Goal: Transaction & Acquisition: Purchase product/service

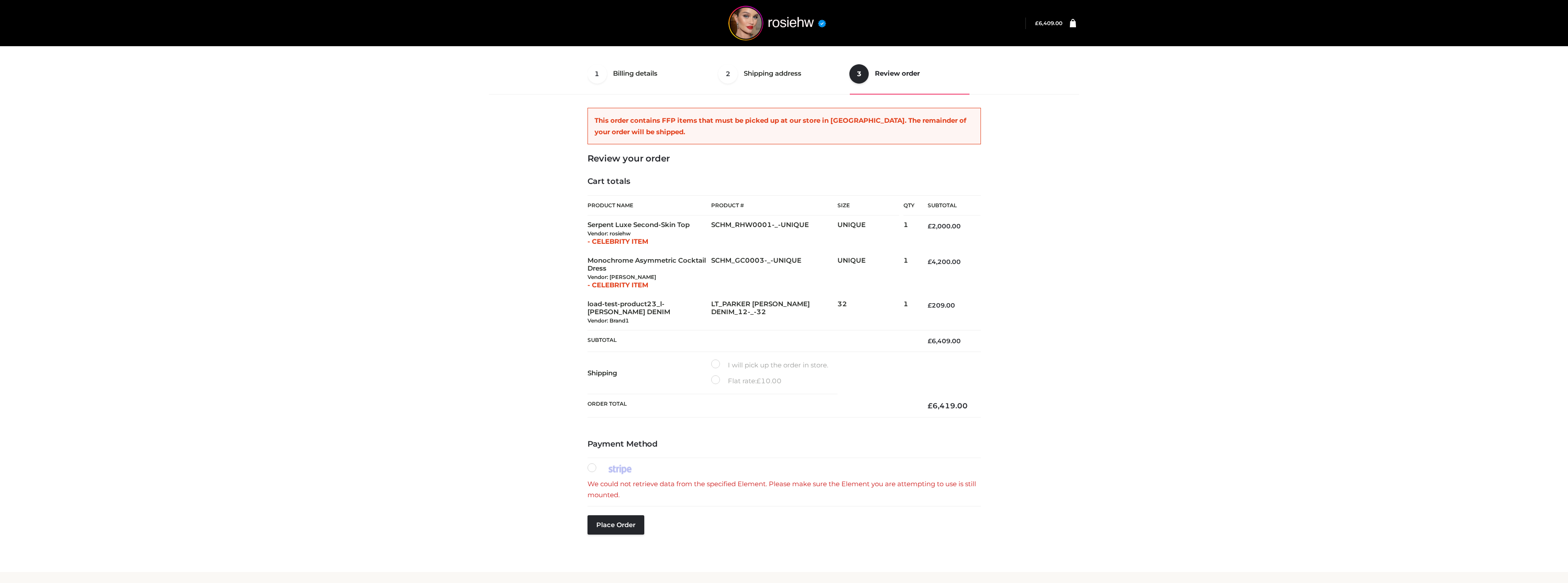
select select "**"
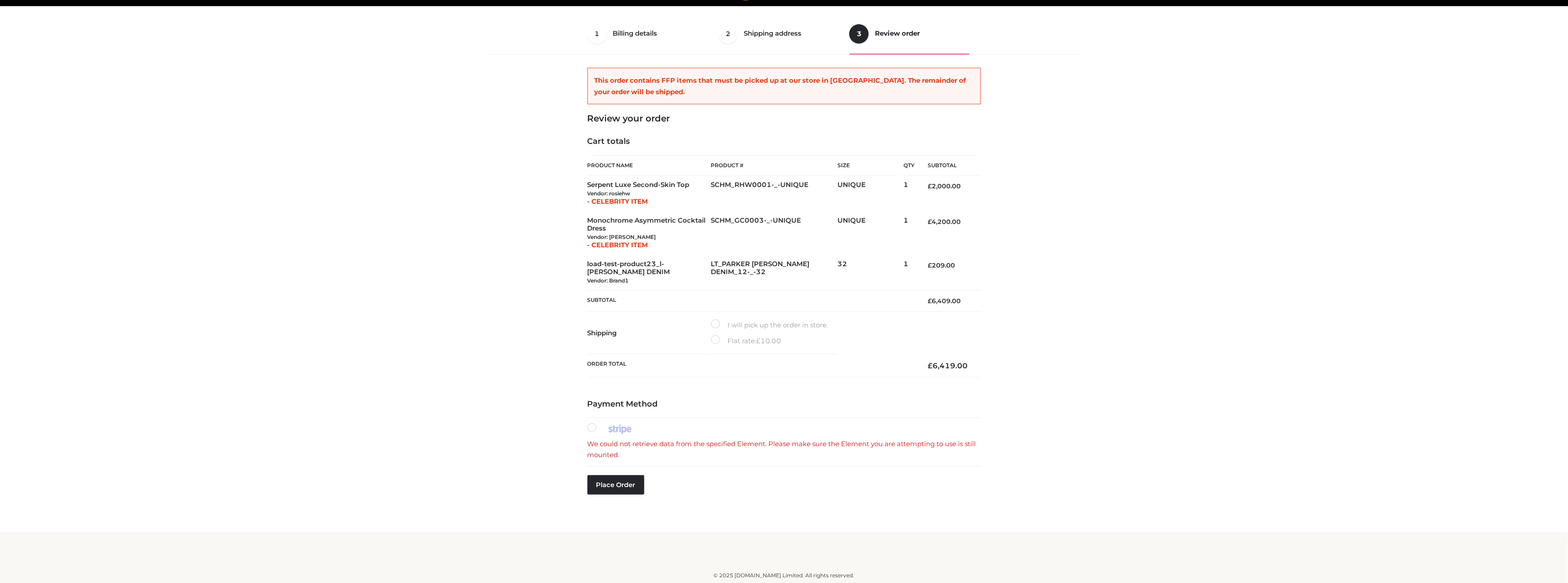
scroll to position [40, 0]
click at [592, 424] on label at bounding box center [612, 429] width 48 height 12
click at [603, 474] on div "Payment Method We could not retrieve data from the specified Element. Please ma…" at bounding box center [784, 464] width 394 height 128
click at [609, 486] on button "Place order" at bounding box center [616, 485] width 57 height 20
click at [717, 325] on label "I will pick up the order in store." at bounding box center [770, 325] width 117 height 12
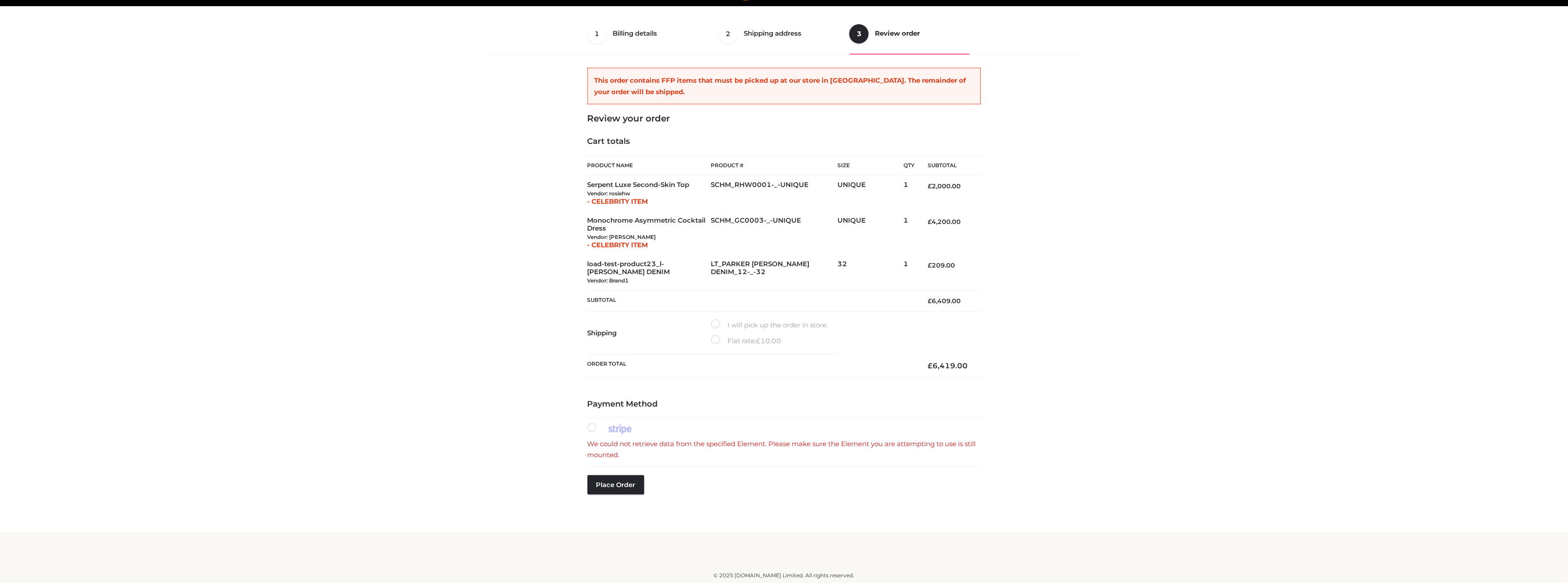
scroll to position [6, 0]
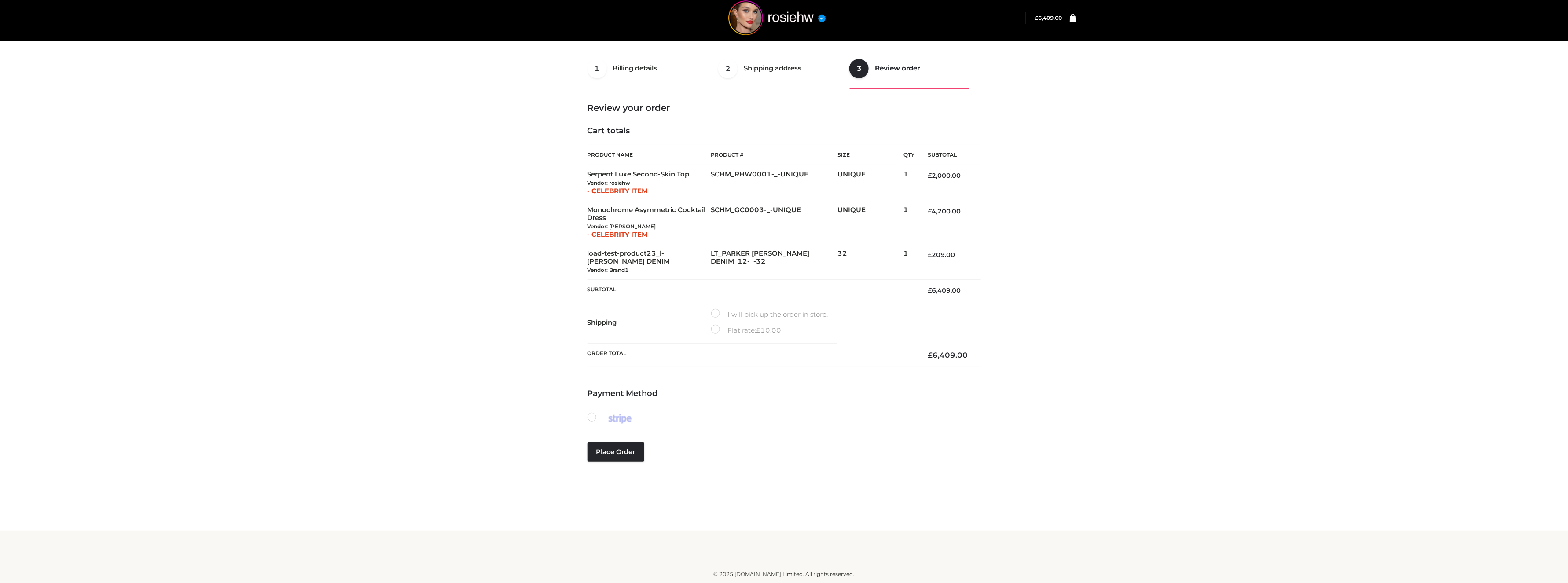
click at [616, 487] on div "Place order" at bounding box center [616, 465] width 57 height 46
click at [616, 440] on div "Payment Method Place order" at bounding box center [784, 442] width 394 height 105
click at [620, 456] on button "Place order" at bounding box center [616, 452] width 57 height 20
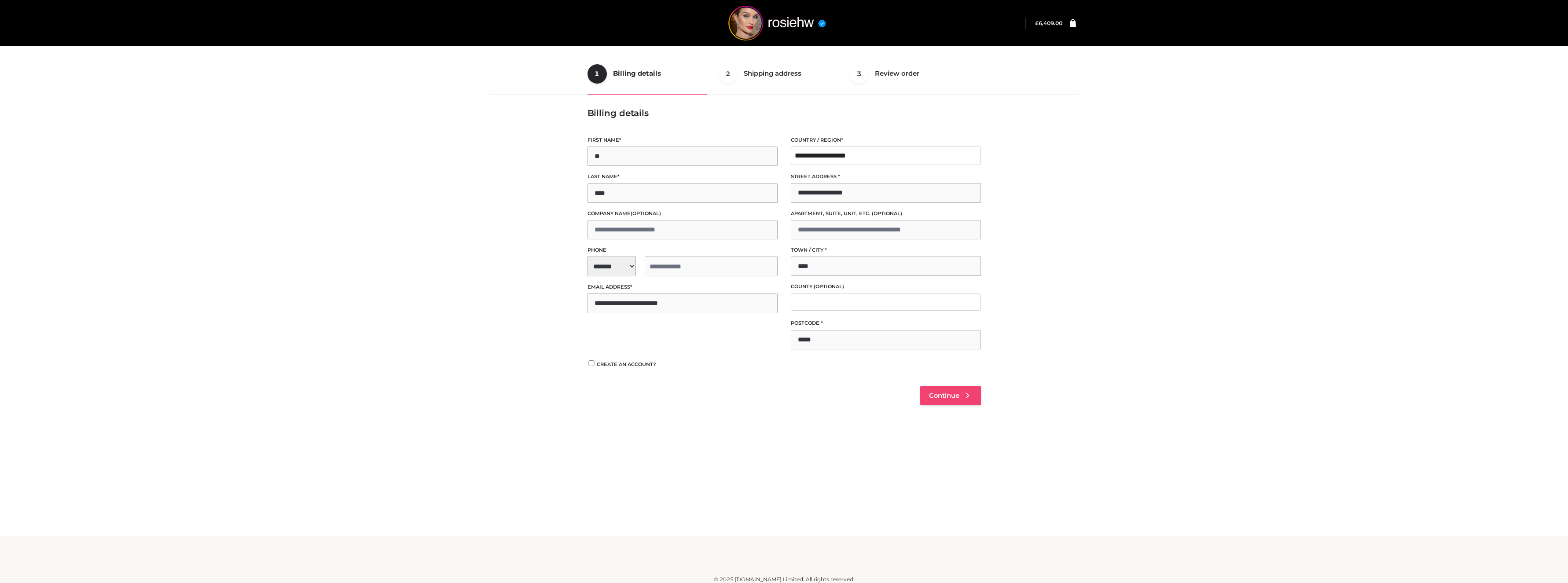
click at [960, 394] on link "Continue" at bounding box center [950, 396] width 61 height 20
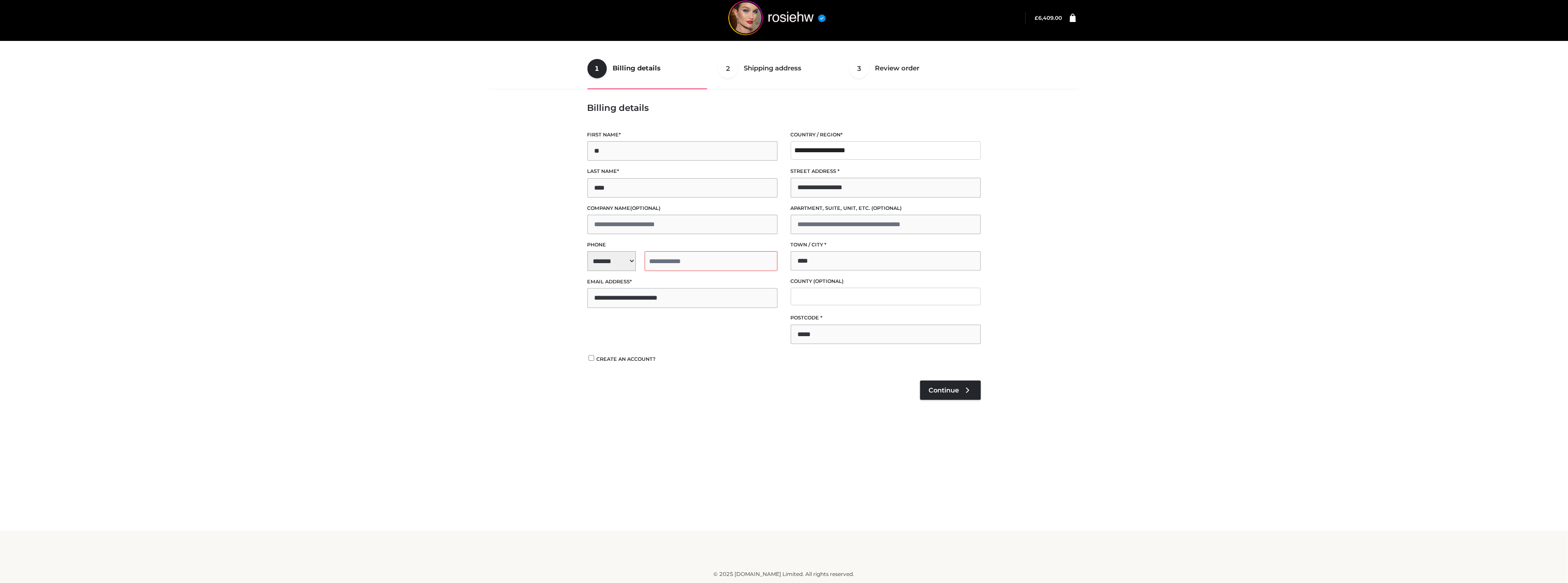
click at [615, 261] on span "**********" at bounding box center [683, 261] width 190 height 20
click at [611, 287] on div "+1 ([GEOGRAPHIC_DATA])" at bounding box center [642, 285] width 109 height 18
select select "**"
click at [670, 260] on input "tel" at bounding box center [711, 261] width 133 height 20
type input "**********"
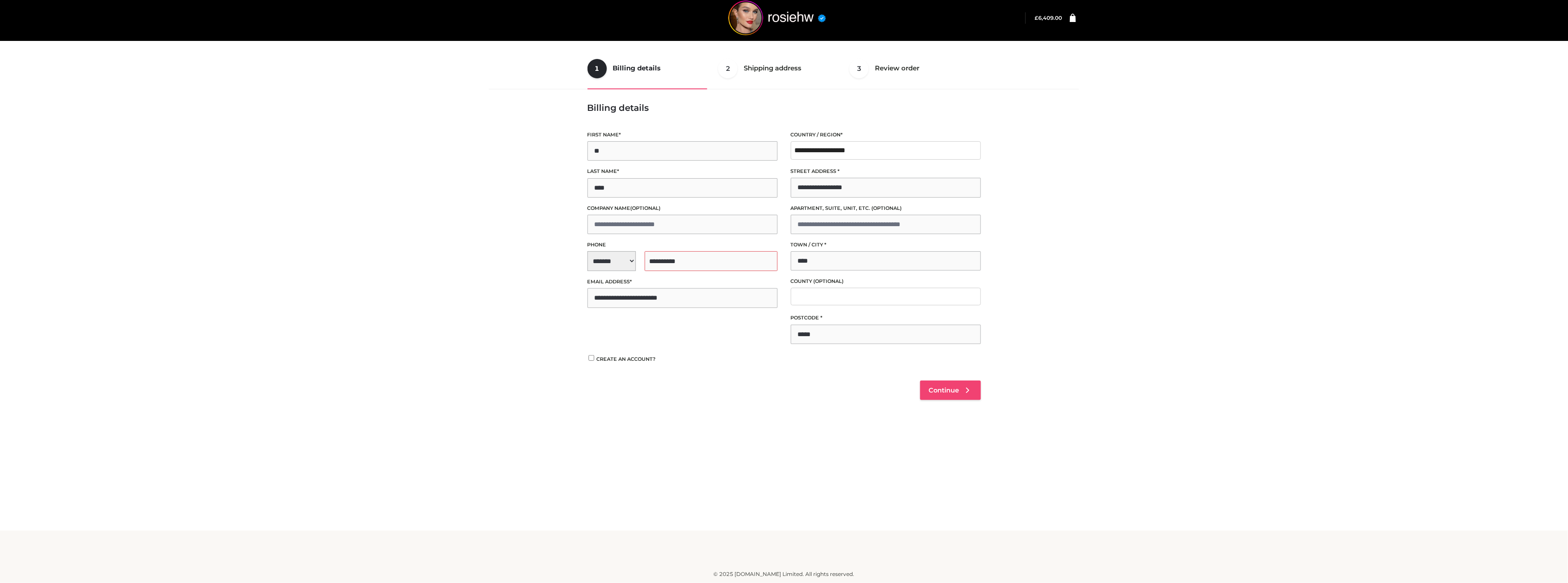
click at [955, 384] on link "Continue" at bounding box center [950, 391] width 61 height 20
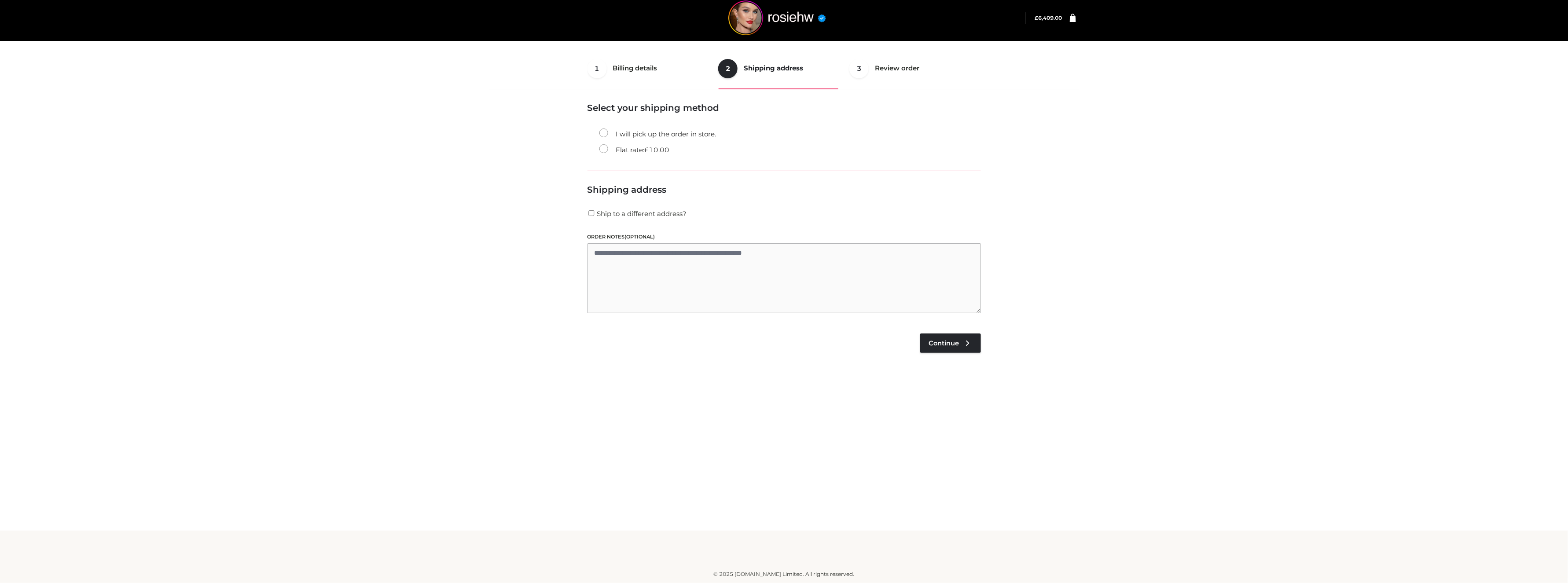
click at [963, 354] on bdi "£ 6,409.00" at bounding box center [947, 355] width 40 height 9
click at [956, 344] on span "Continue" at bounding box center [944, 343] width 31 height 8
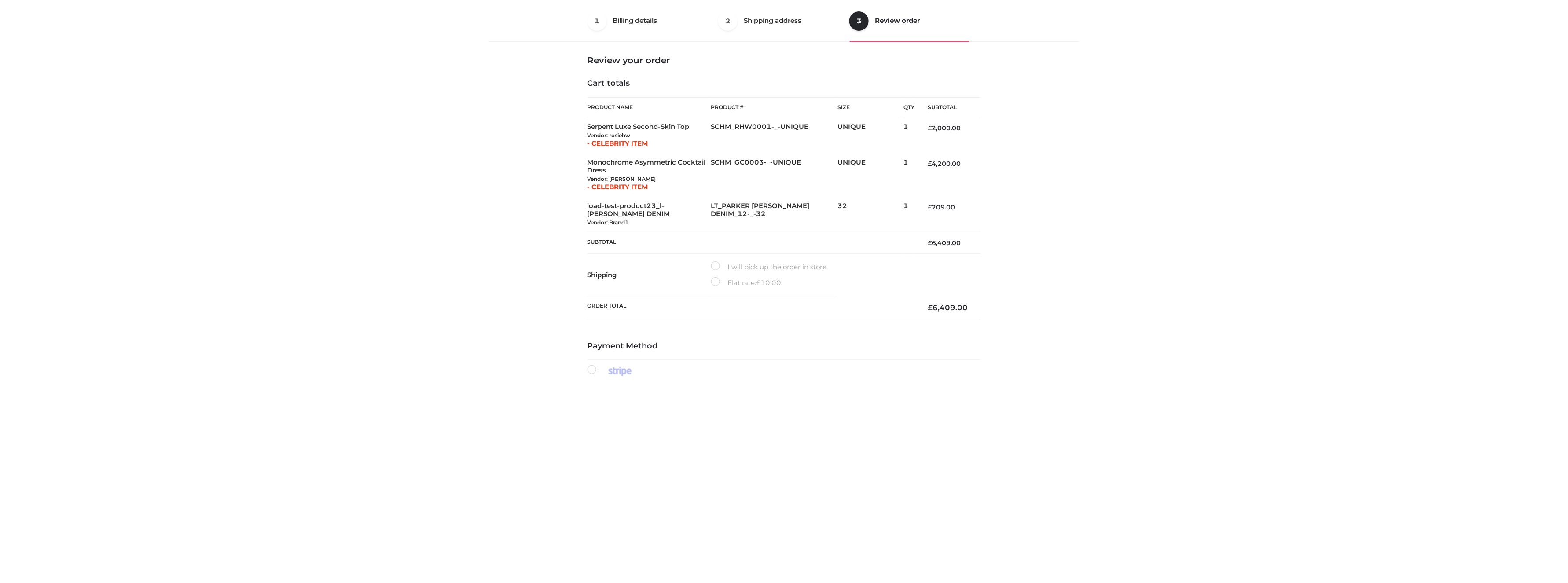
scroll to position [188, 0]
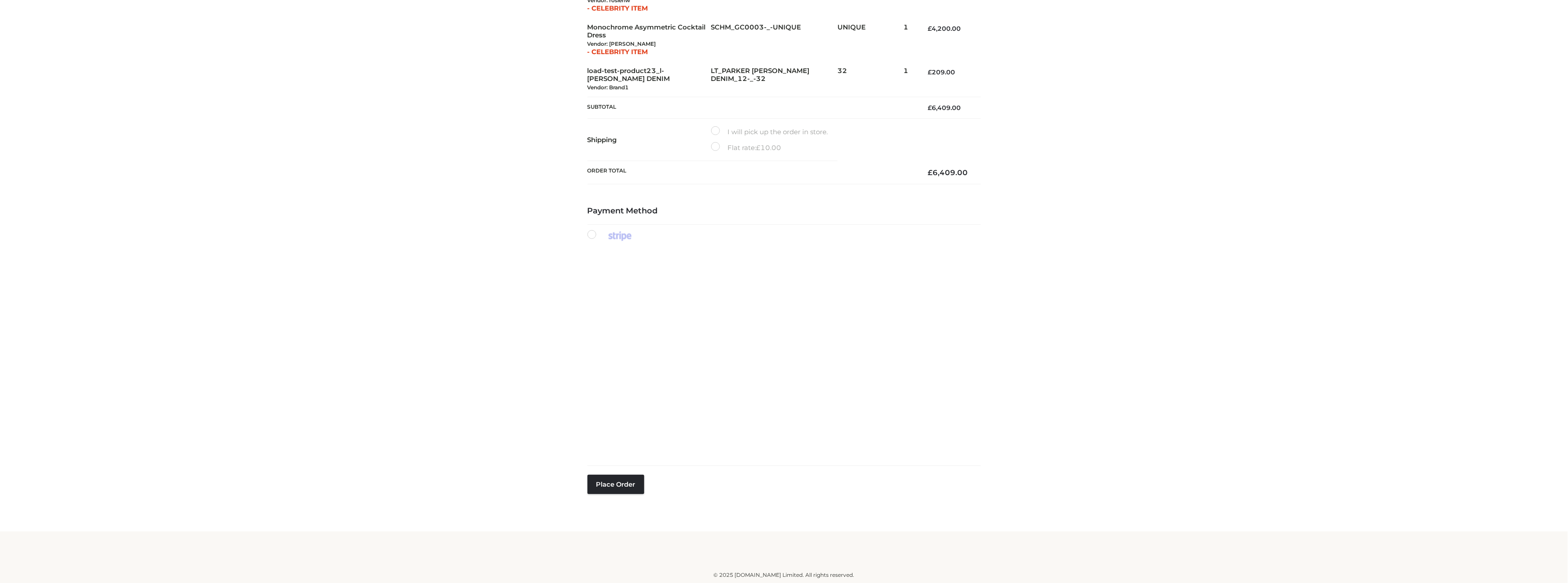
click at [606, 467] on div "Payment Method Place order" at bounding box center [784, 367] width 394 height 321
click at [613, 486] on button "Place order" at bounding box center [616, 485] width 57 height 20
click at [636, 490] on button "Place order" at bounding box center [616, 485] width 57 height 20
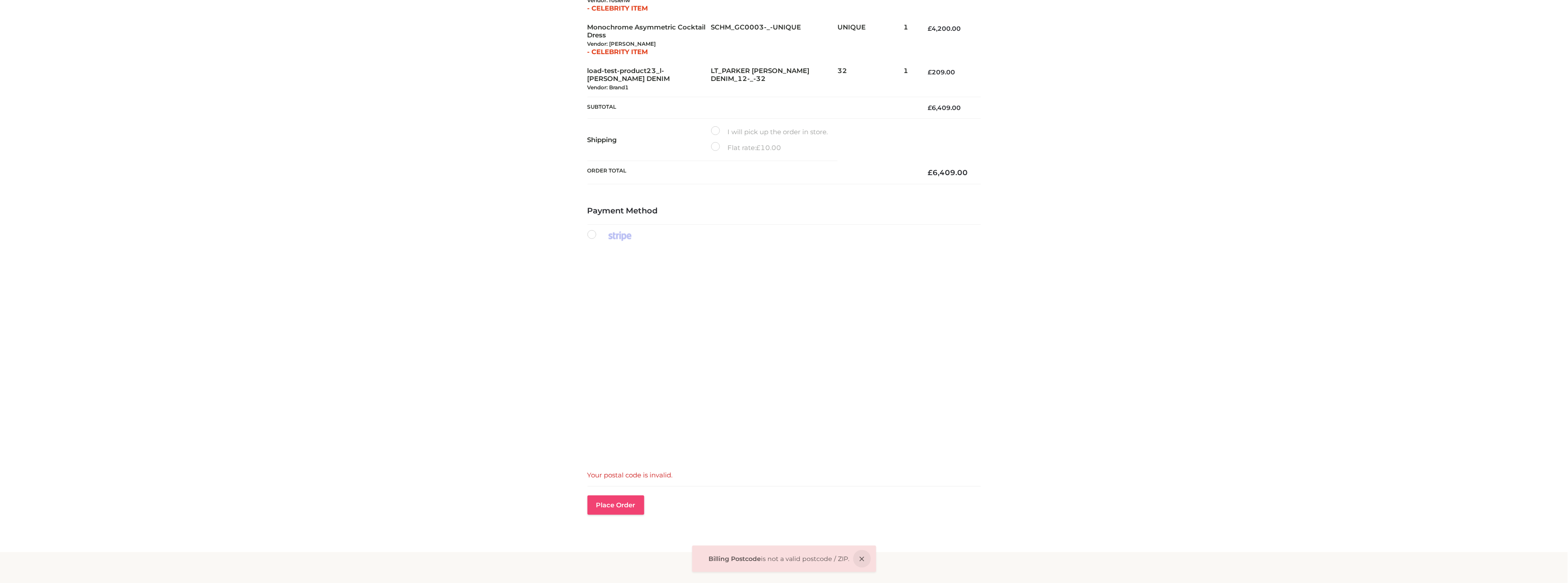
click at [626, 497] on button "Place order" at bounding box center [616, 505] width 57 height 20
click at [601, 502] on button "Place order" at bounding box center [616, 505] width 57 height 20
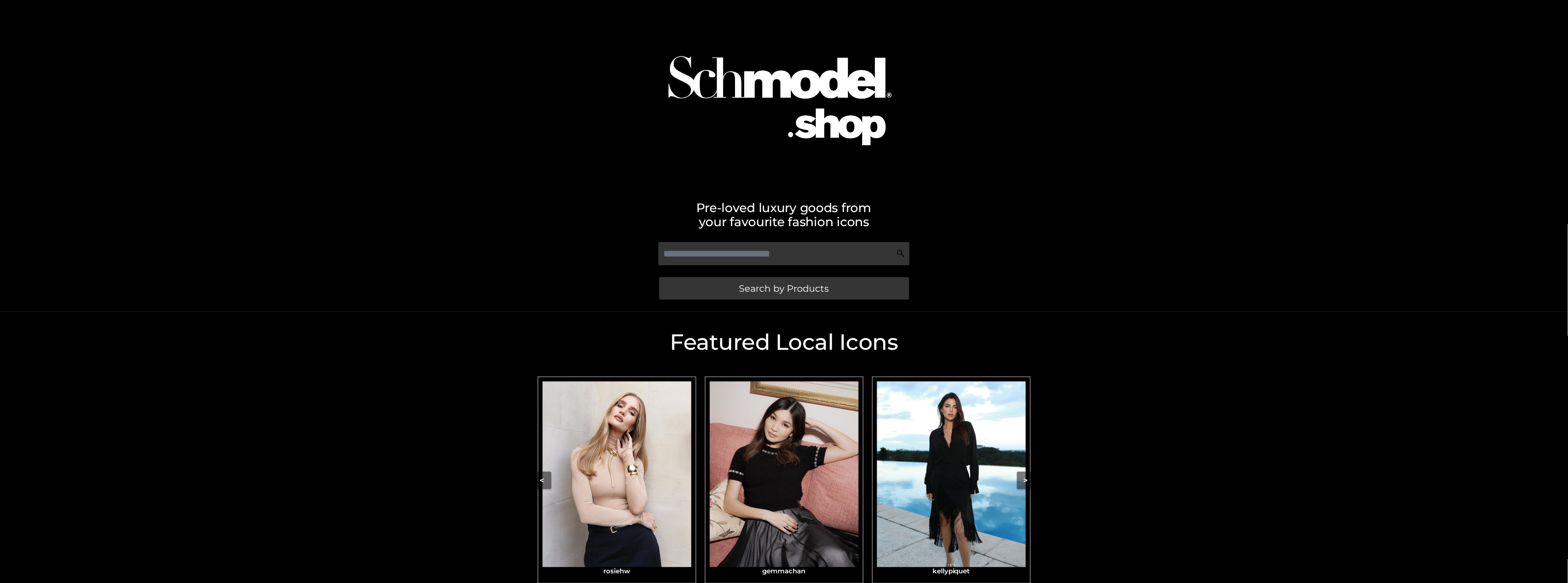
click at [632, 500] on img "Carousel Navigation" at bounding box center [617, 475] width 149 height 186
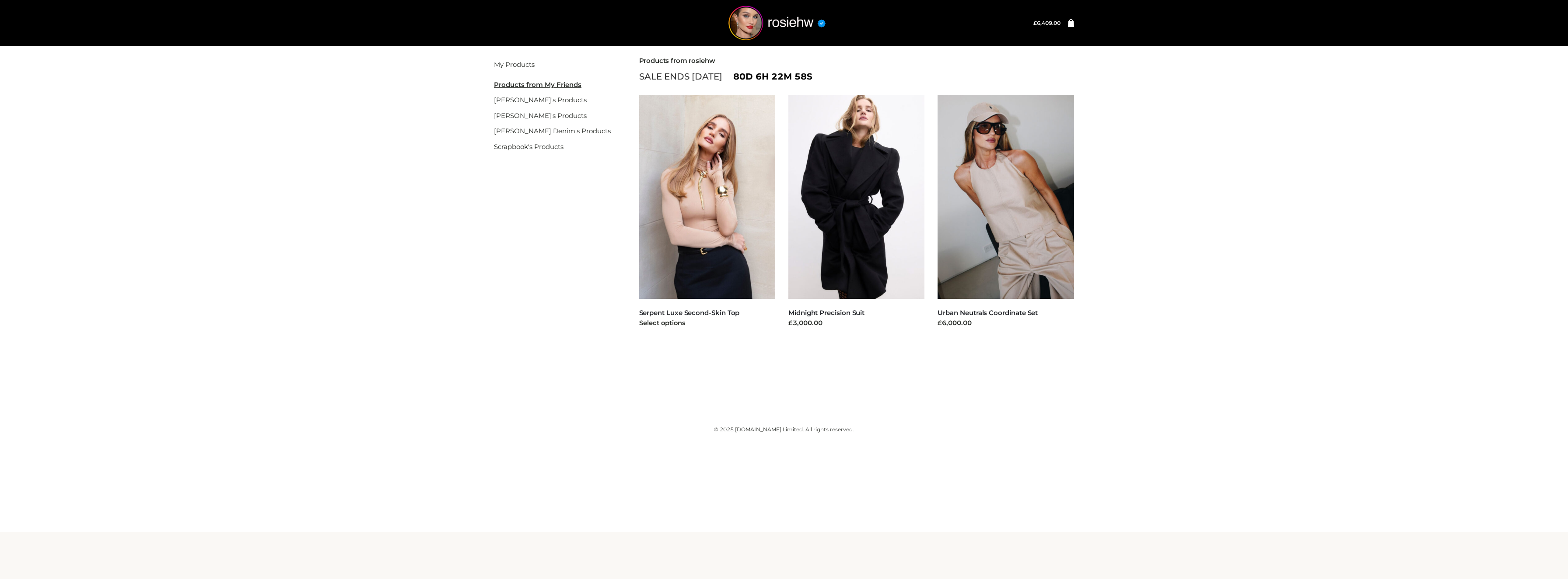
click at [719, 221] on img at bounding box center [707, 197] width 136 height 204
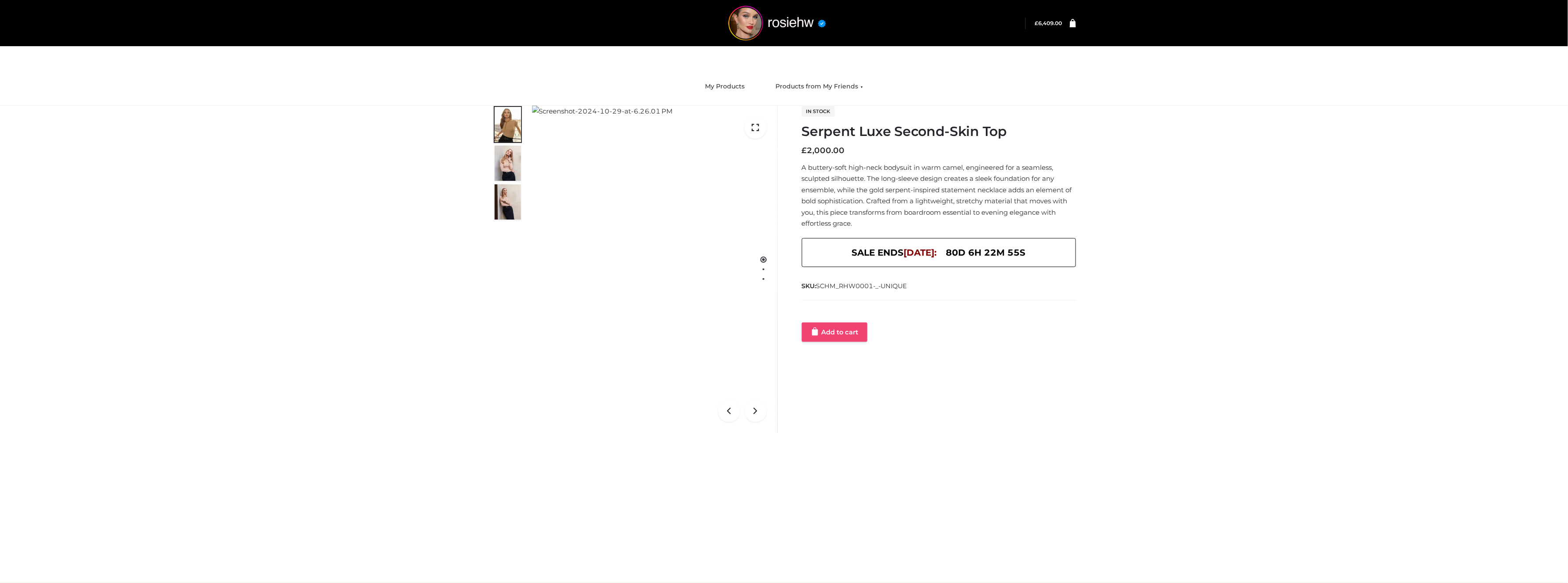
click at [833, 330] on link "Add to cart" at bounding box center [835, 333] width 66 height 20
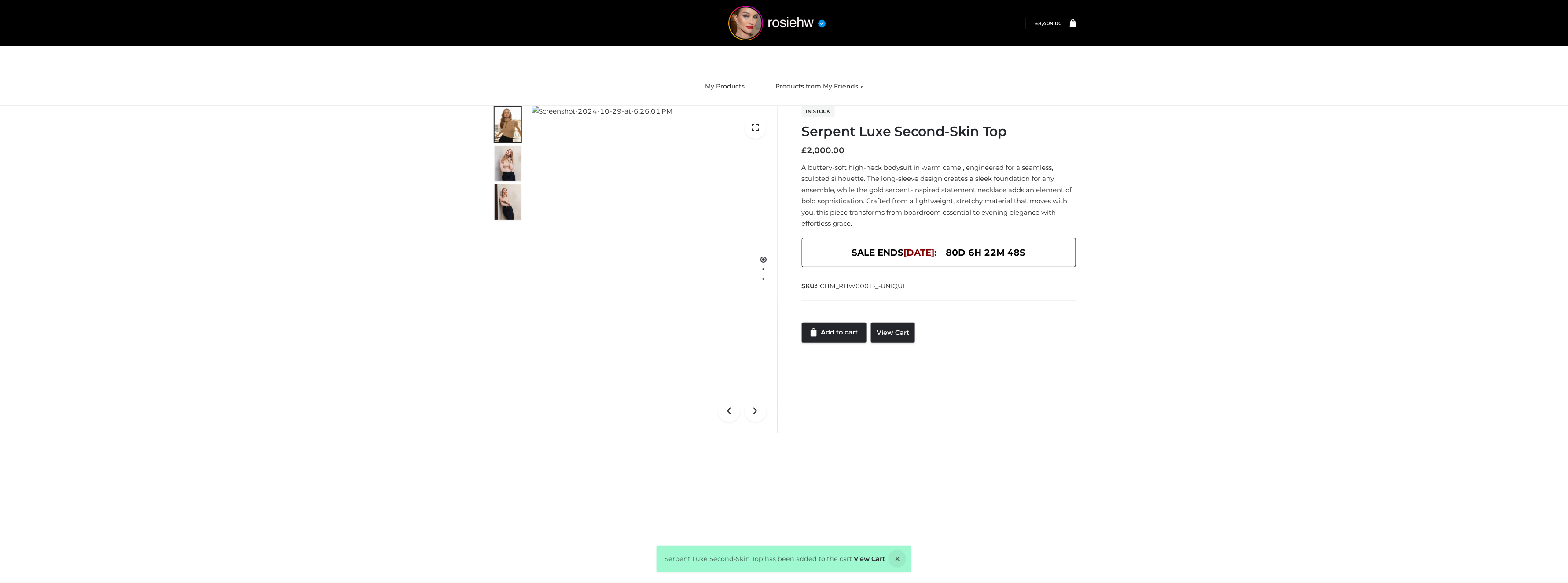
click at [1072, 26] on icon at bounding box center [1073, 23] width 6 height 9
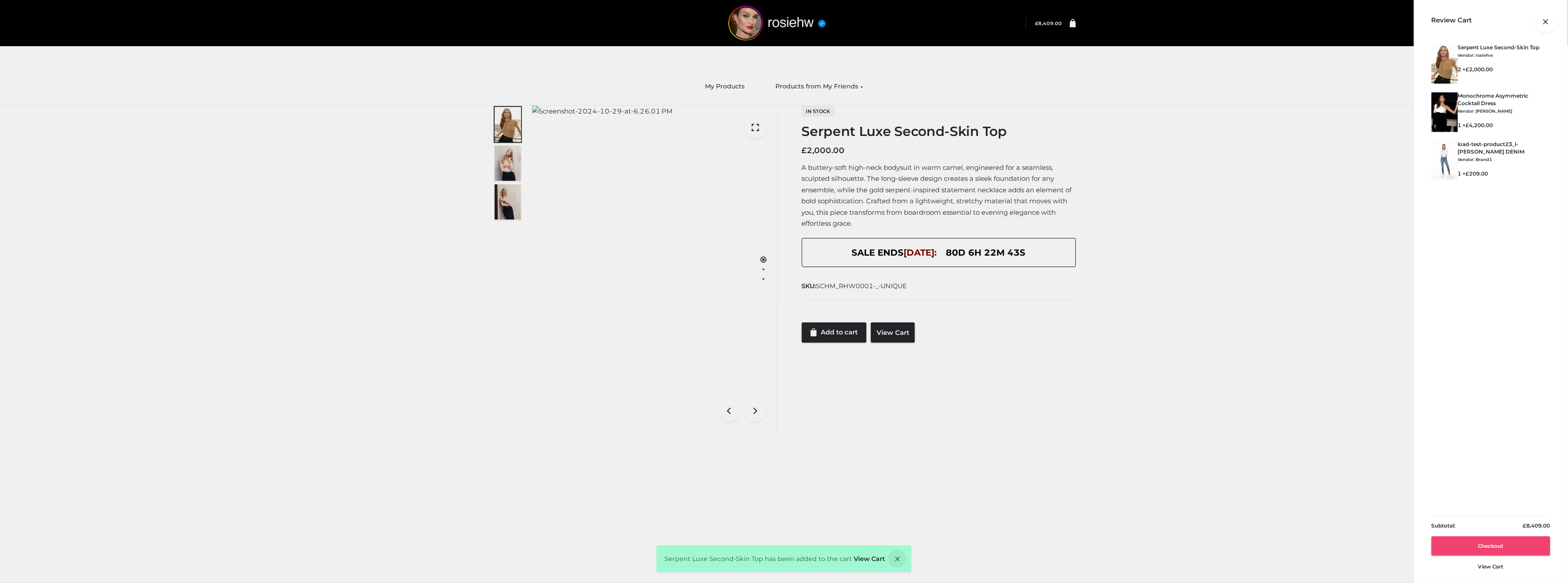
click at [1483, 539] on link "Checkout" at bounding box center [1491, 546] width 119 height 20
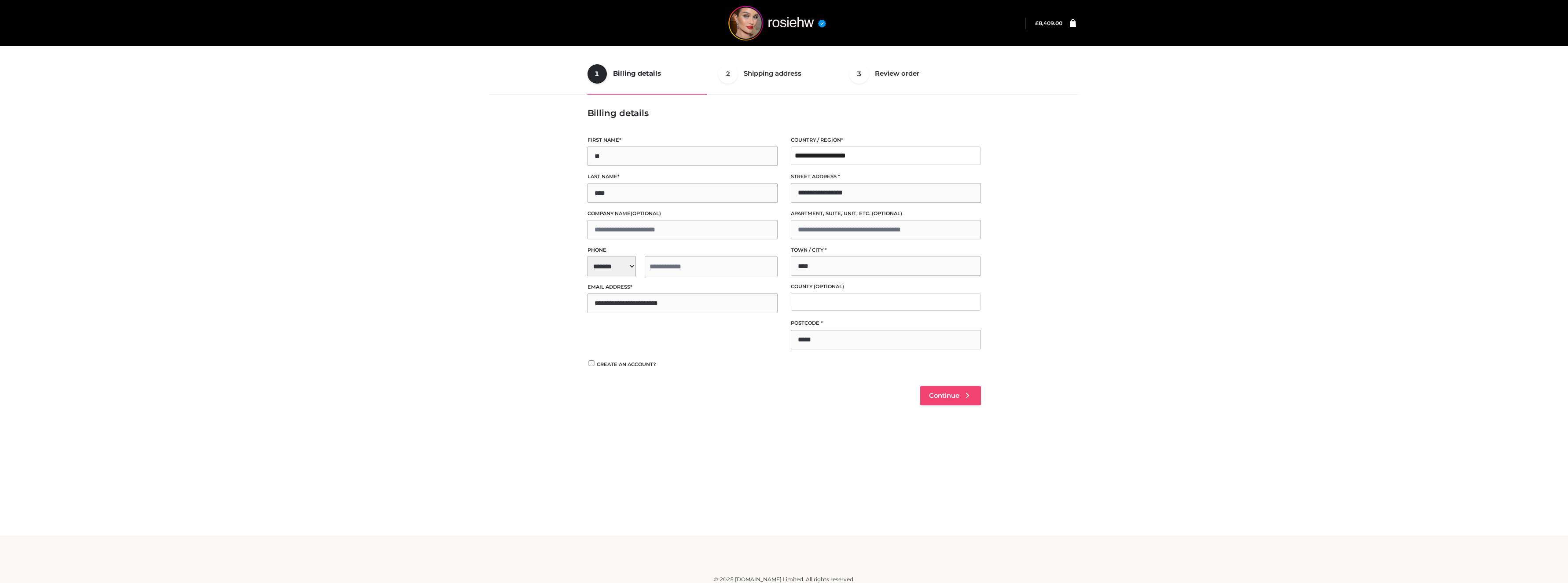
click at [969, 392] on icon at bounding box center [967, 396] width 9 height 9
click at [611, 264] on span "**********" at bounding box center [683, 266] width 190 height 20
click at [618, 290] on div "+1 ([GEOGRAPHIC_DATA])" at bounding box center [642, 290] width 109 height 18
select select "**"
click at [676, 265] on input "tel" at bounding box center [711, 266] width 133 height 20
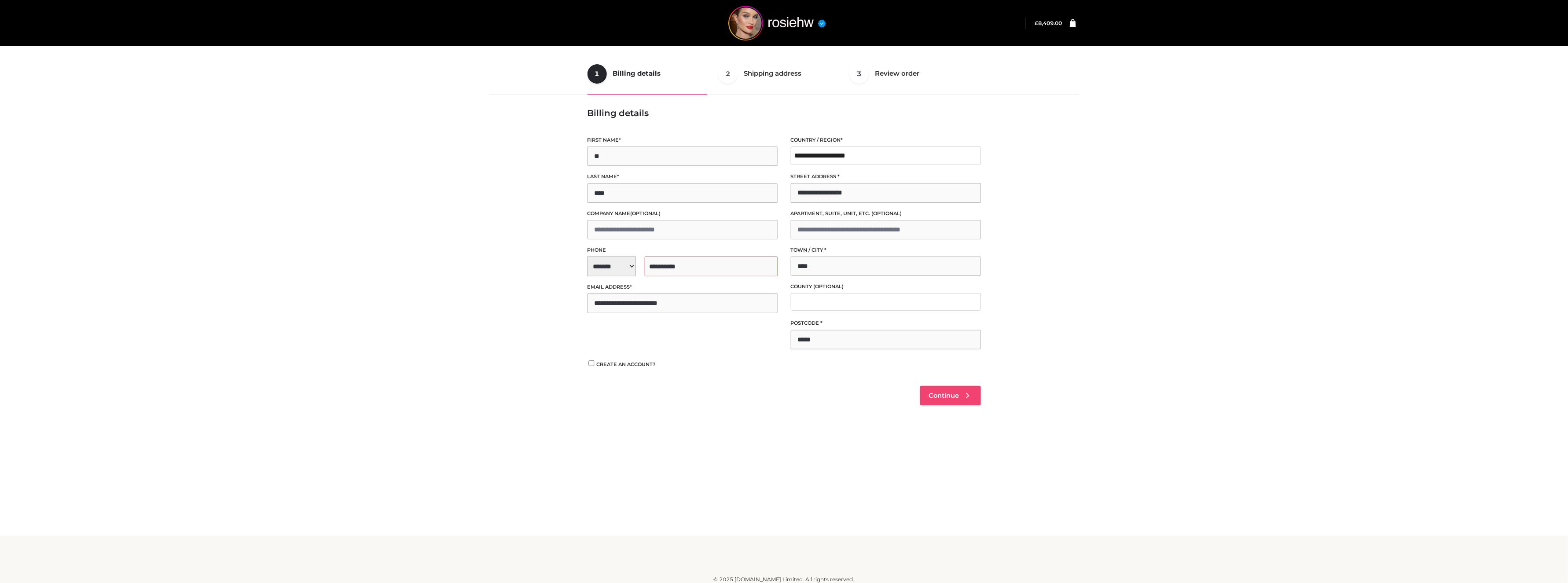
type input "**********"
click at [966, 394] on icon at bounding box center [967, 396] width 9 height 9
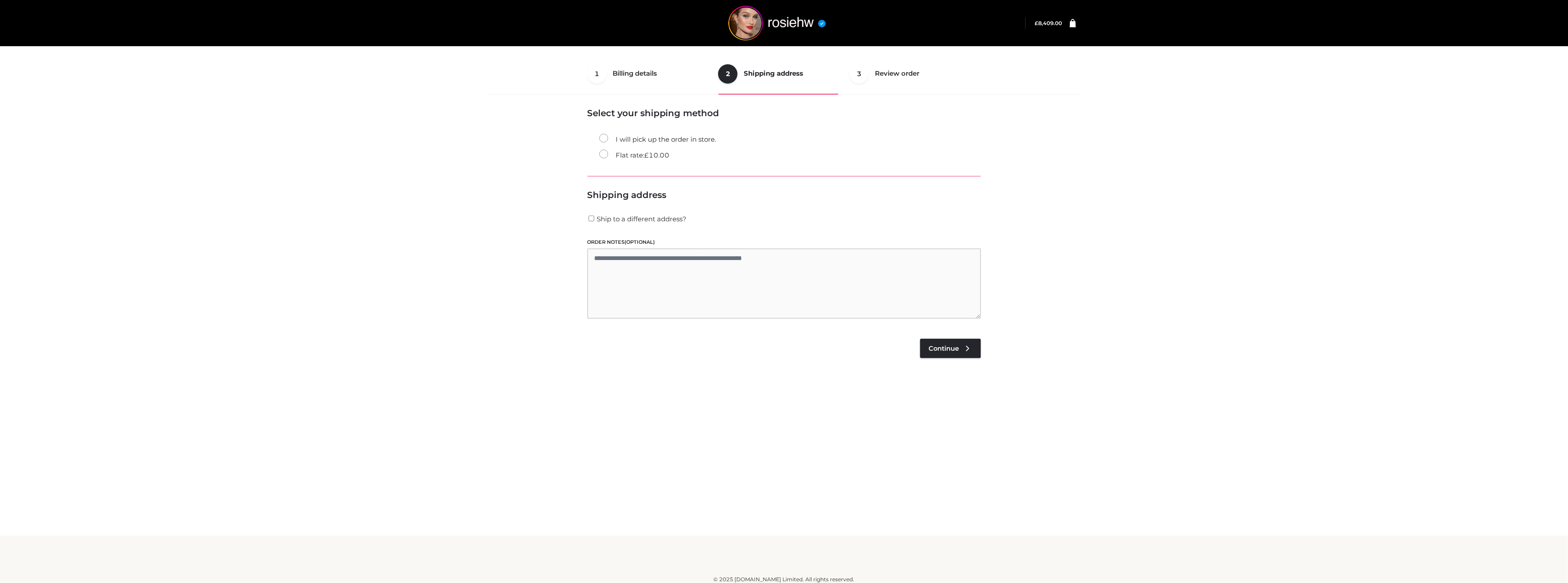
scroll to position [6, 0]
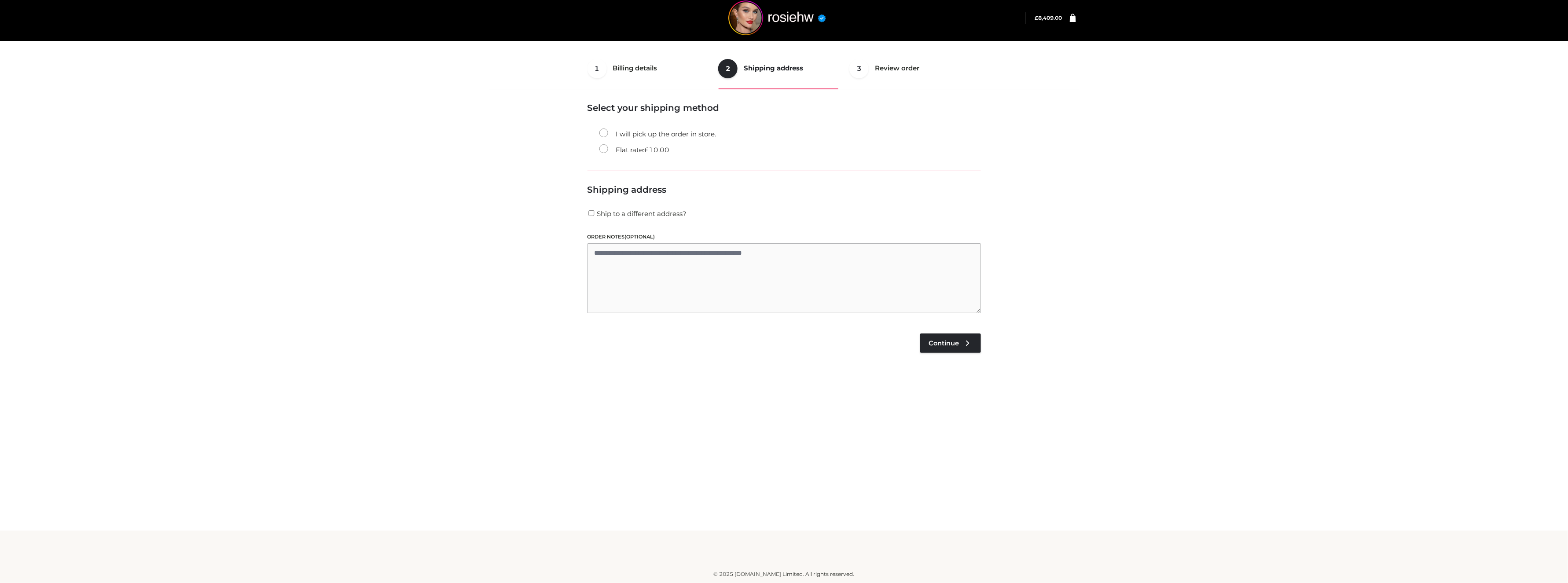
click at [966, 396] on h4 "Payment Method" at bounding box center [784, 394] width 394 height 10
drag, startPoint x: 959, startPoint y: 330, endPoint x: 958, endPoint y: 350, distance: 20.0
click at [959, 333] on table "Product Name Product # Size Qty Subtotal Serpent Luxe Second-Skin Top Vendor: r…" at bounding box center [784, 255] width 394 height 222
click at [631, 152] on label "Flat rate: £ 10.00" at bounding box center [634, 150] width 70 height 12
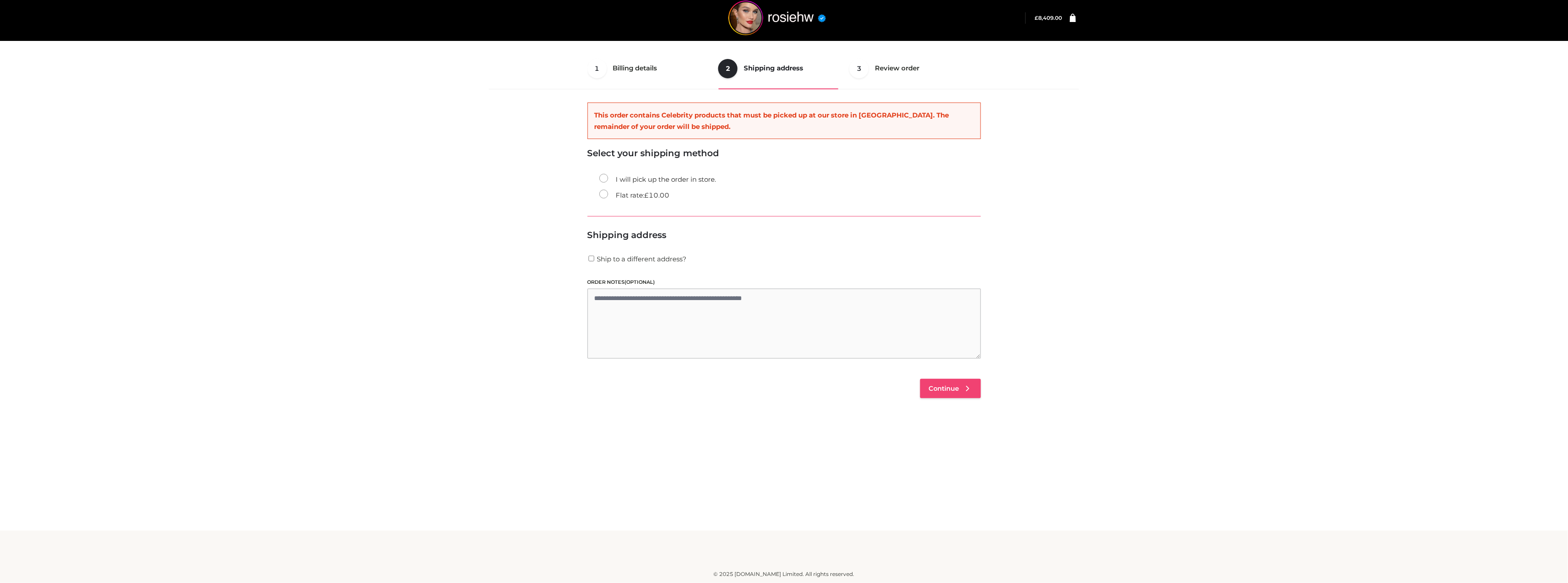
click at [932, 386] on span "Continue" at bounding box center [944, 388] width 31 height 8
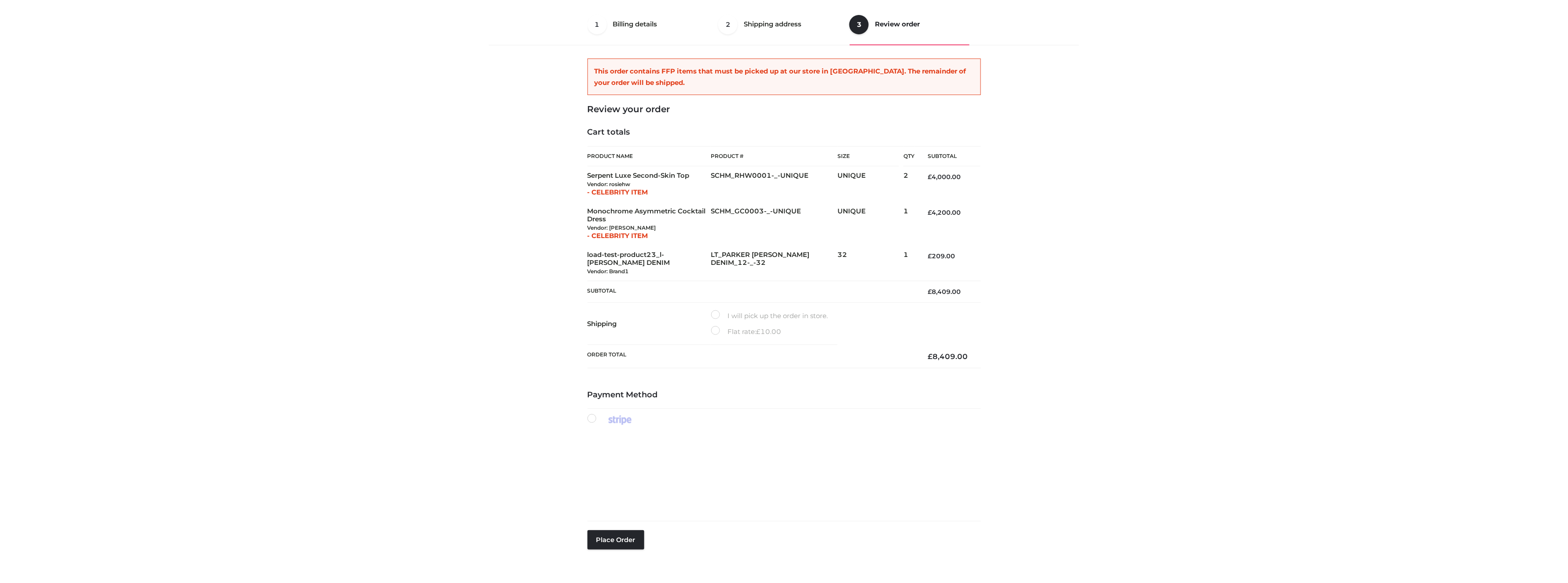
scroll to position [53, 0]
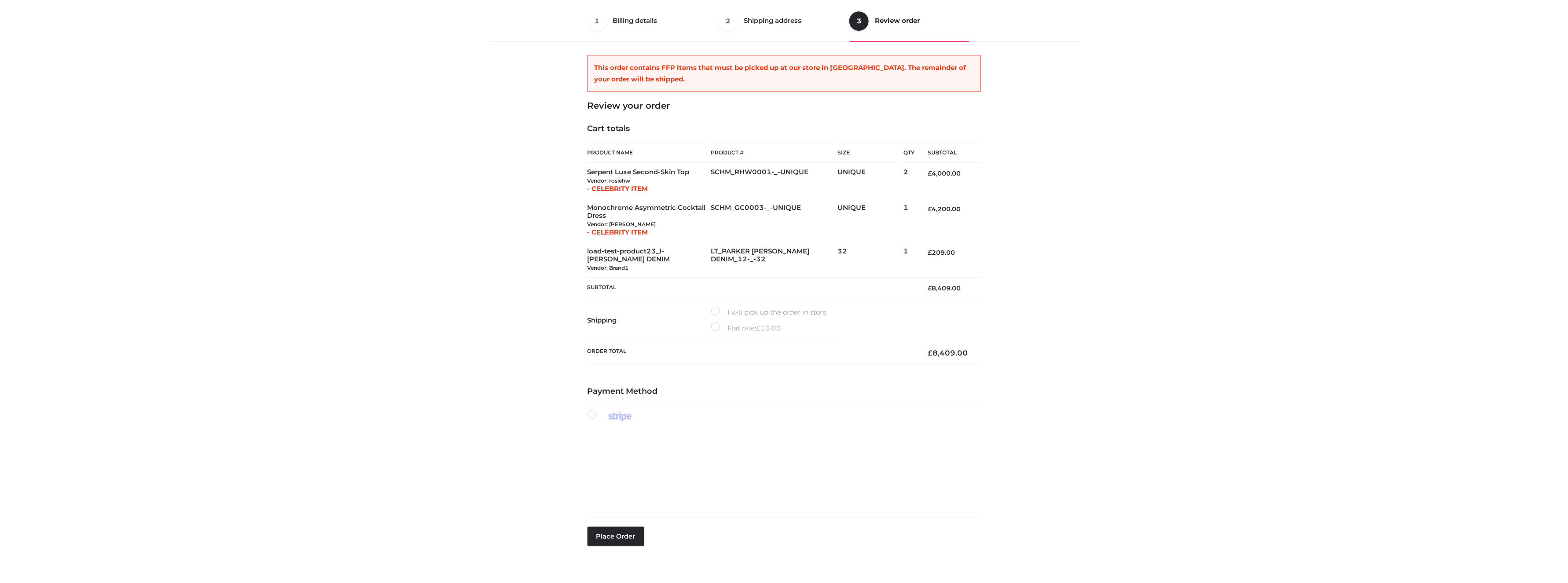
click at [725, 317] on label "I will pick up the order in store." at bounding box center [770, 312] width 117 height 12
click at [727, 323] on label "Flat rate: £ 10.00" at bounding box center [746, 328] width 70 height 12
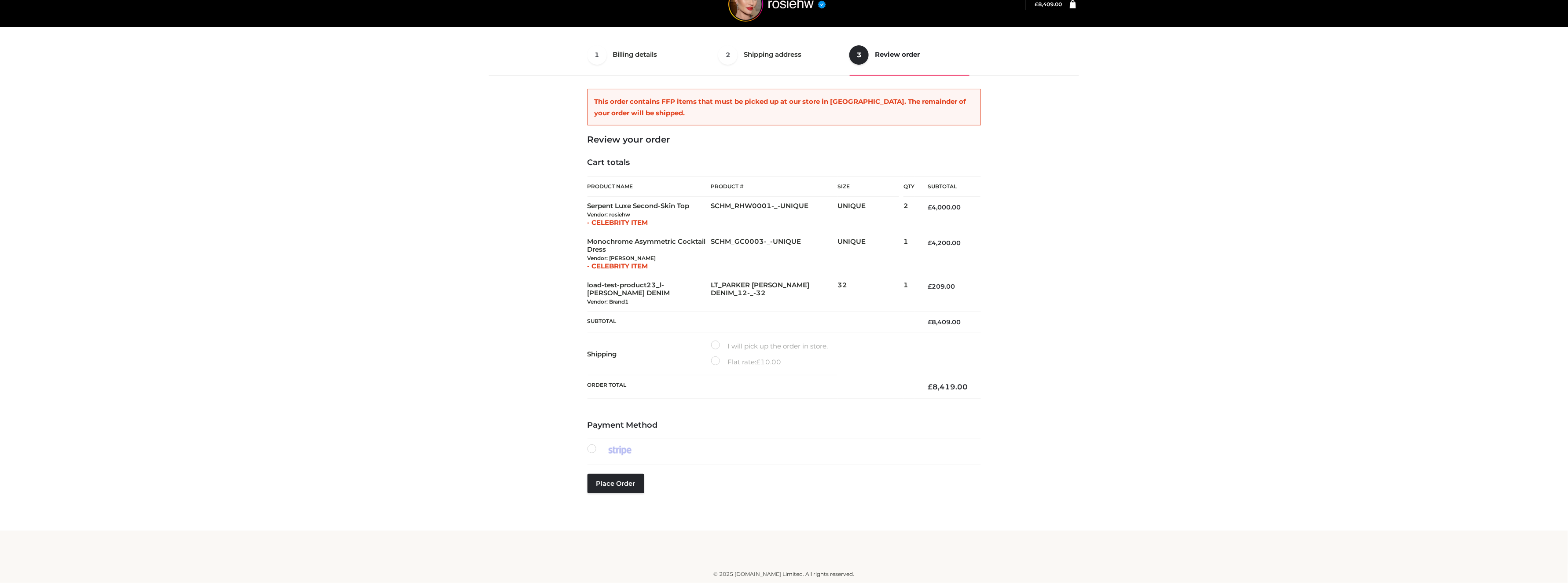
scroll to position [18, 0]
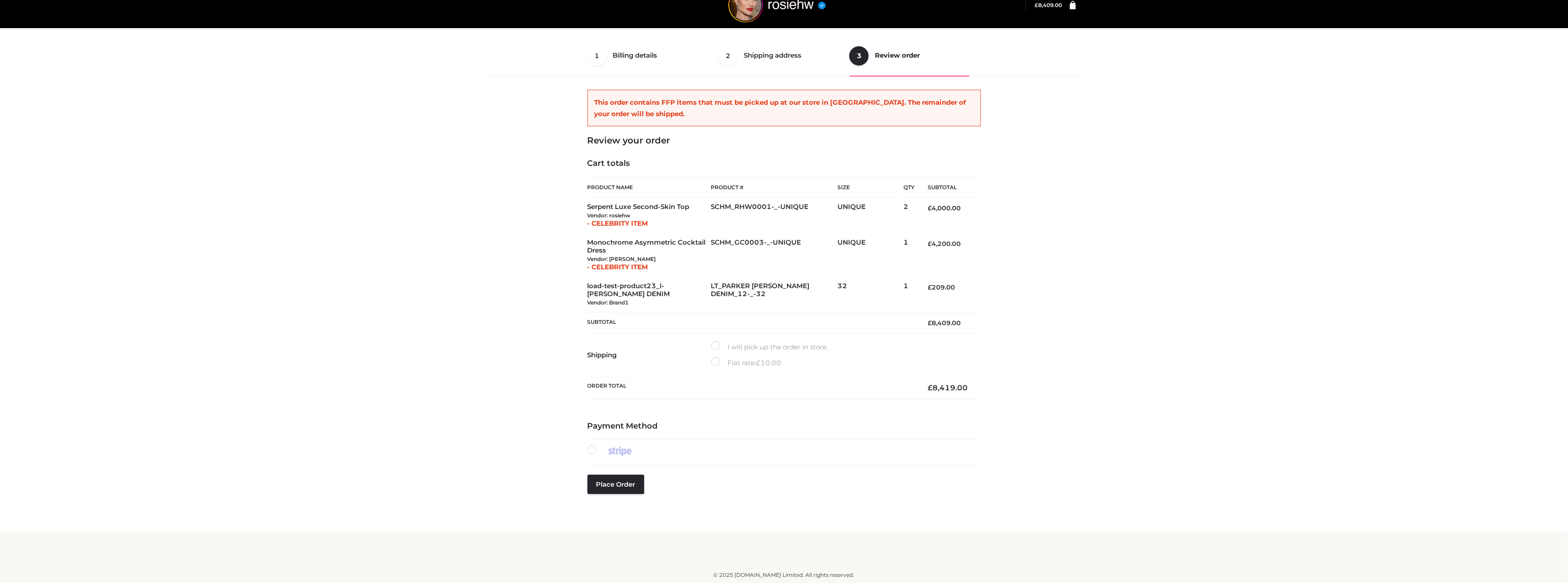
click at [700, 463] on li at bounding box center [784, 453] width 394 height 26
click at [623, 488] on button "Place order" at bounding box center [616, 485] width 57 height 20
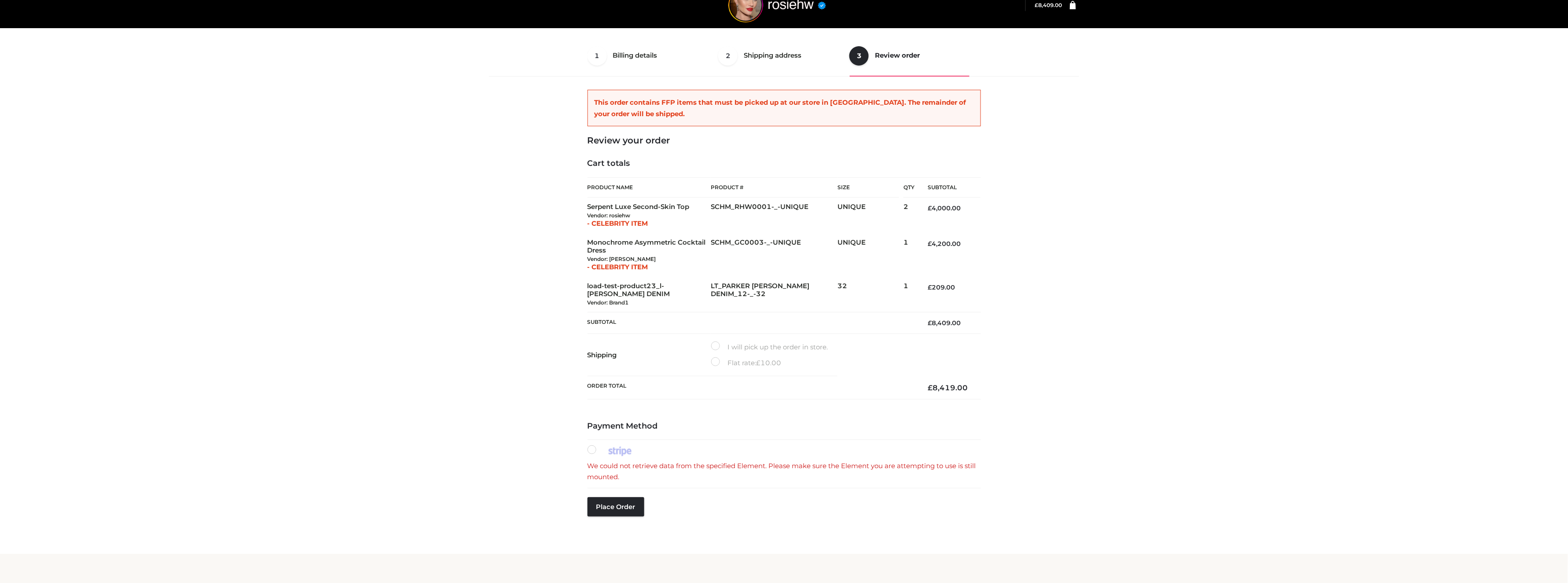
click at [722, 348] on label "I will pick up the order in store." at bounding box center [770, 347] width 117 height 12
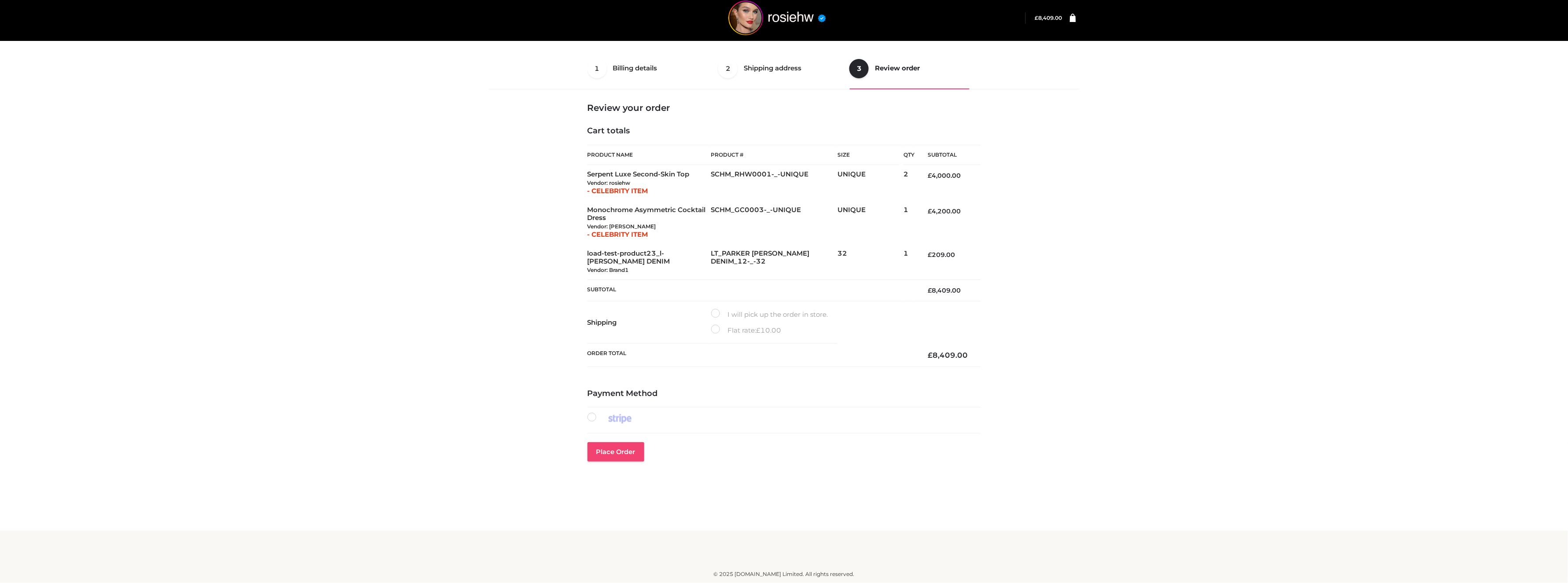
click at [640, 448] on button "Place order" at bounding box center [616, 452] width 57 height 20
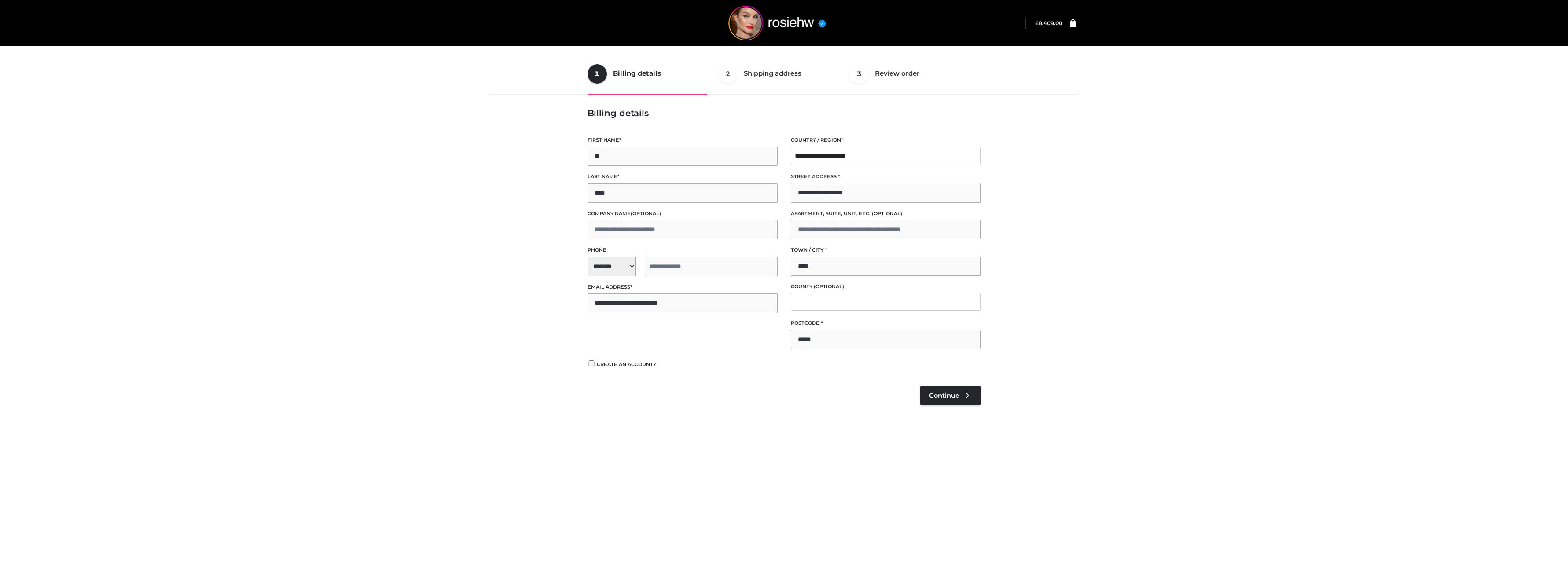
scroll to position [6, 0]
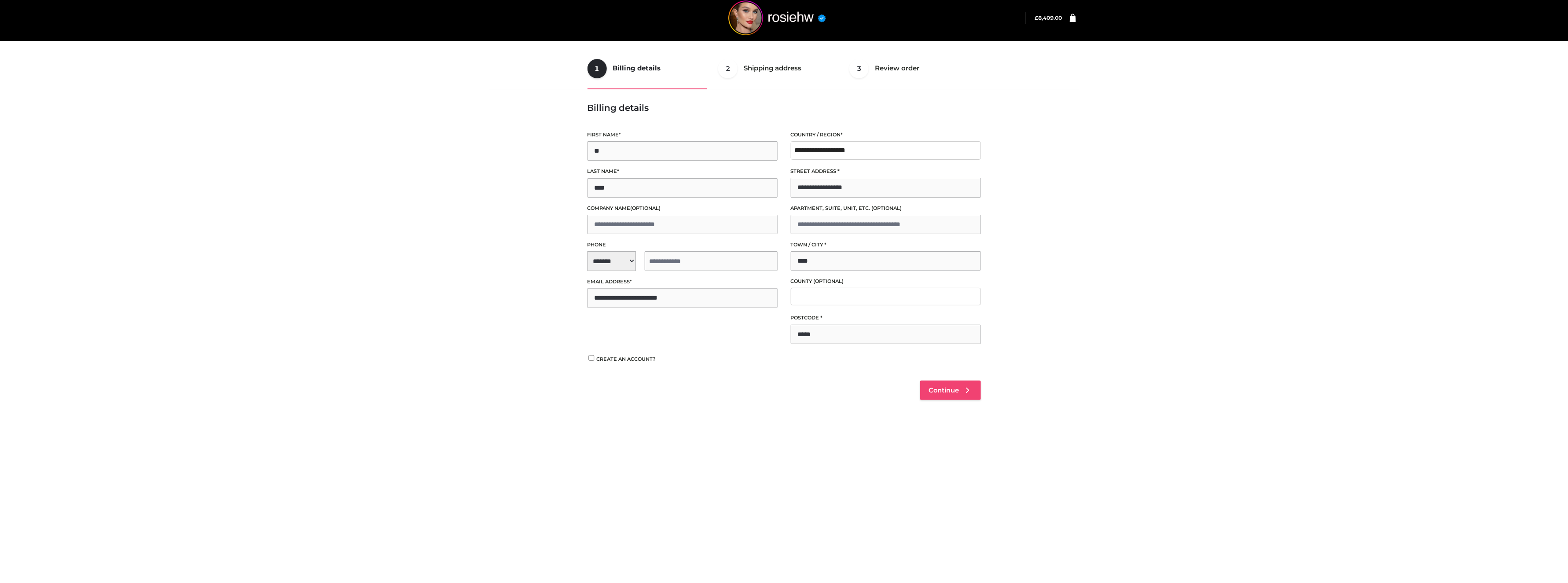
click at [939, 393] on span "Continue" at bounding box center [944, 390] width 31 height 8
click at [968, 380] on div "Review your order Cart totals Product Name Product # Size Qty Subtotal Serpent …" at bounding box center [784, 342] width 394 height 479
click at [667, 260] on input "tel" at bounding box center [711, 261] width 133 height 20
click at [602, 268] on span "**********" at bounding box center [683, 261] width 190 height 20
click at [610, 258] on input "text" at bounding box center [612, 261] width 48 height 20
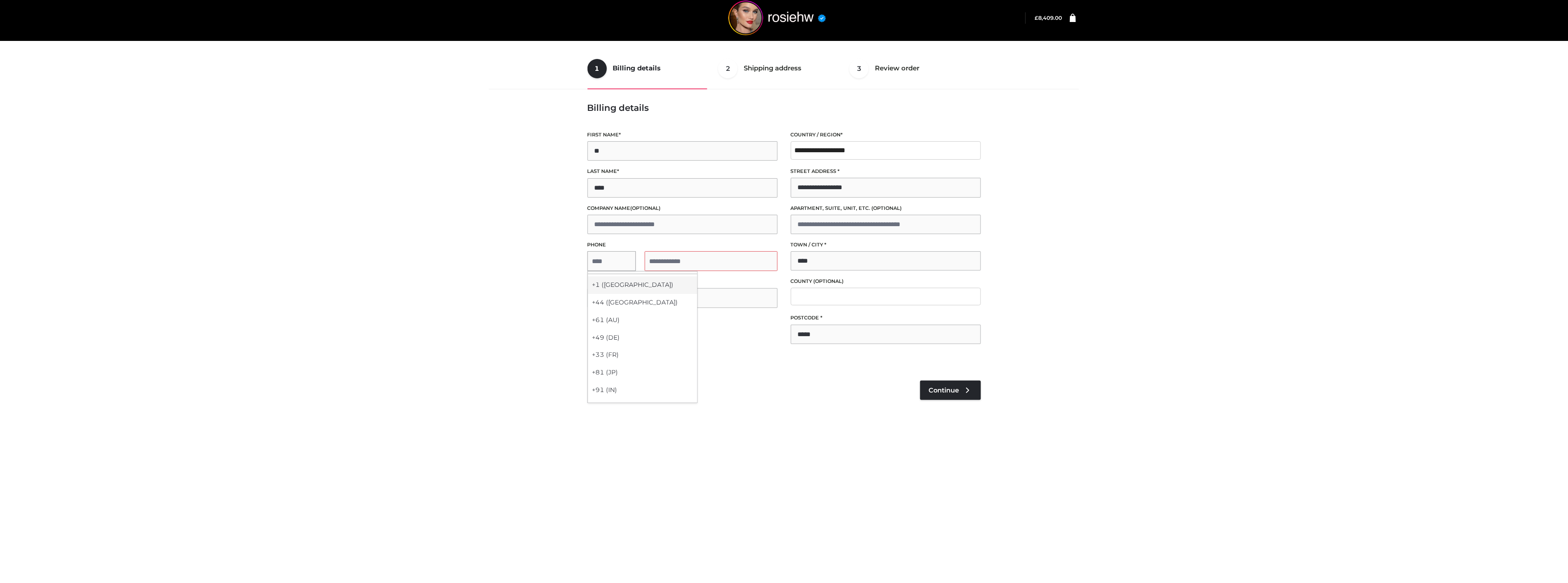
click at [608, 284] on div "+1 ([GEOGRAPHIC_DATA])" at bounding box center [642, 285] width 109 height 18
select select "**"
click at [686, 261] on input "tel" at bounding box center [711, 261] width 133 height 20
type input "**********"
click at [952, 387] on span "Continue" at bounding box center [944, 390] width 31 height 8
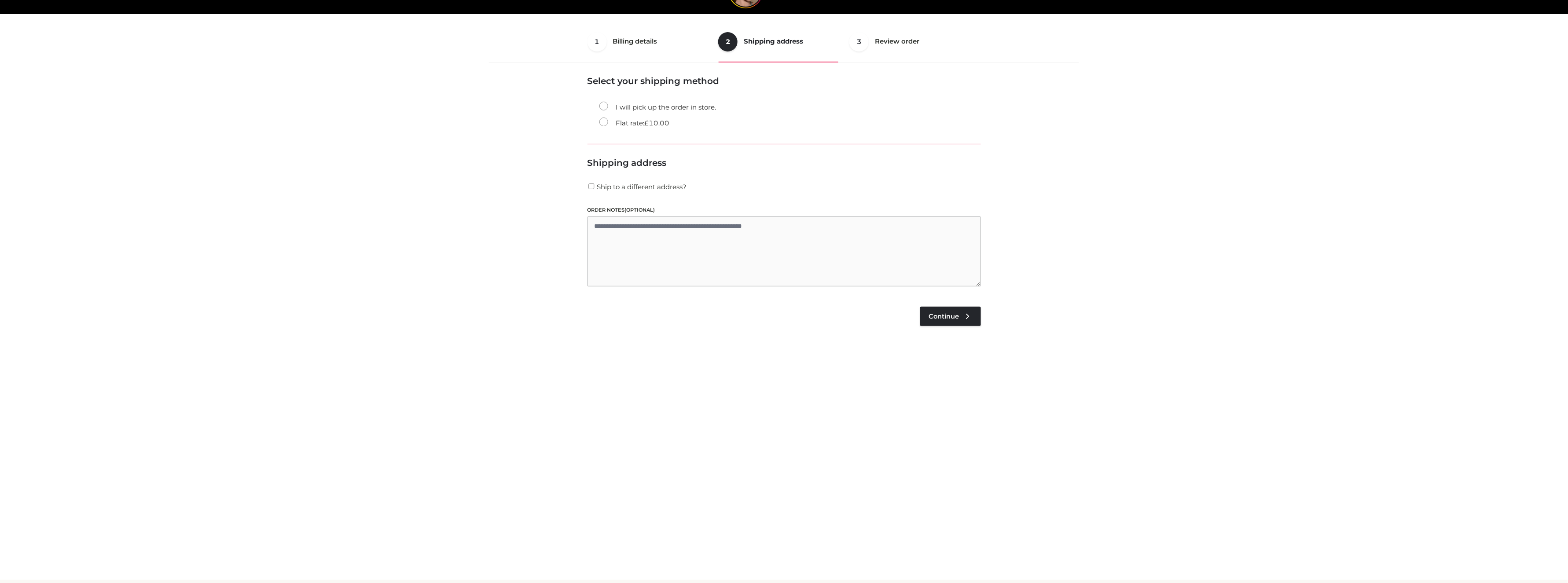
scroll to position [53, 0]
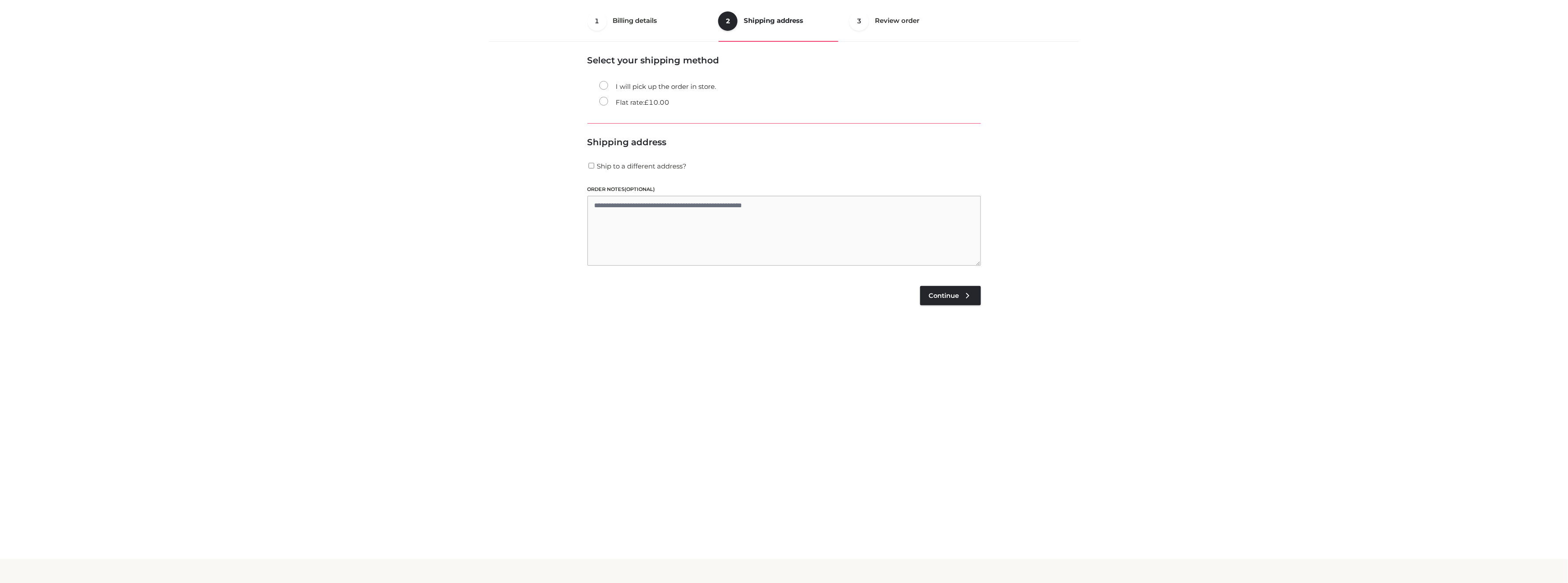
click at [629, 20] on ul "1 Billing details Billing 2 Shipping address Shipping 3 Review order Order" at bounding box center [784, 21] width 394 height 42
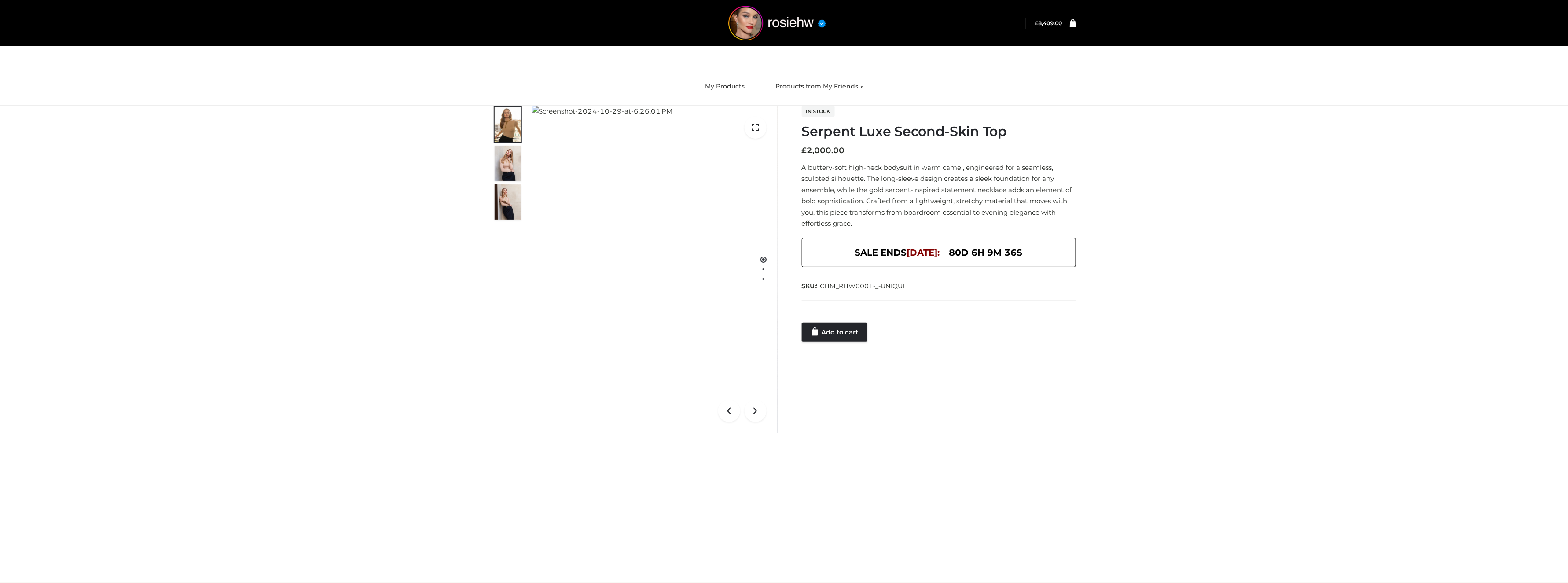
click at [829, 320] on div at bounding box center [939, 314] width 274 height 18
click at [844, 329] on link "Add to cart" at bounding box center [835, 333] width 66 height 20
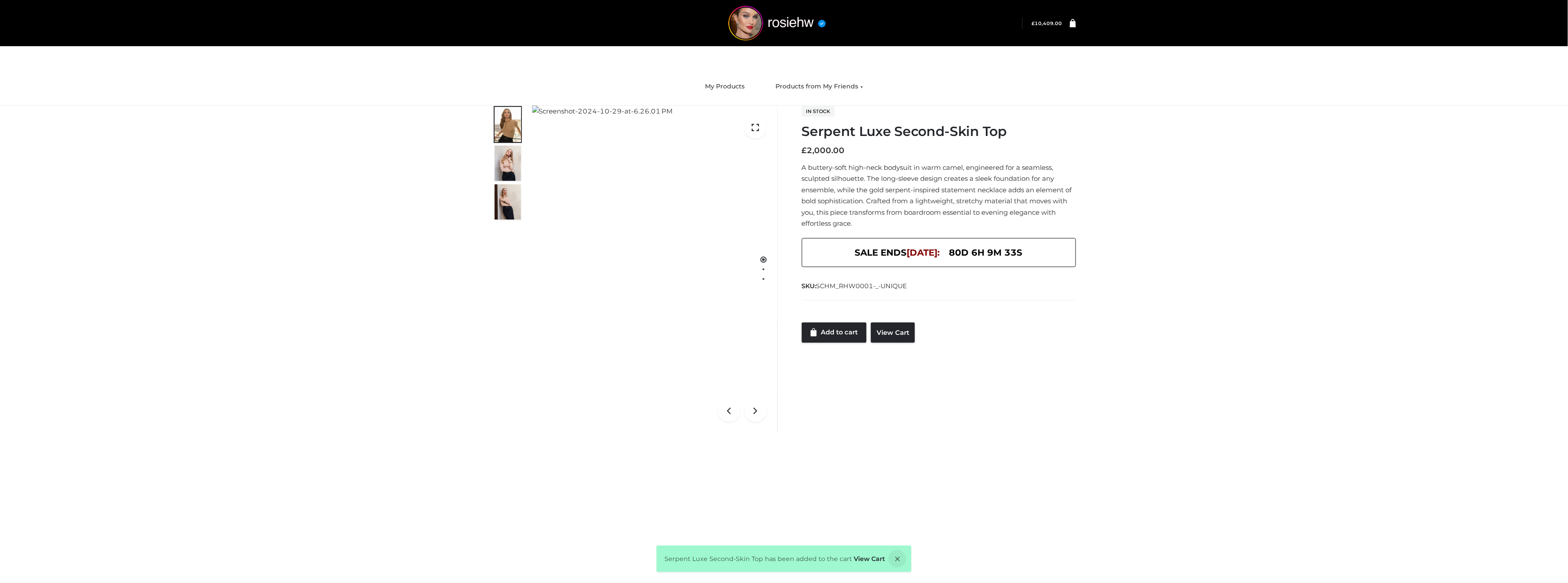
click at [1068, 20] on link at bounding box center [1069, 23] width 13 height 9
click at [1045, 23] on bdi "£ 10,409.00" at bounding box center [1047, 23] width 31 height 6
click at [1075, 23] on icon at bounding box center [1073, 23] width 6 height 9
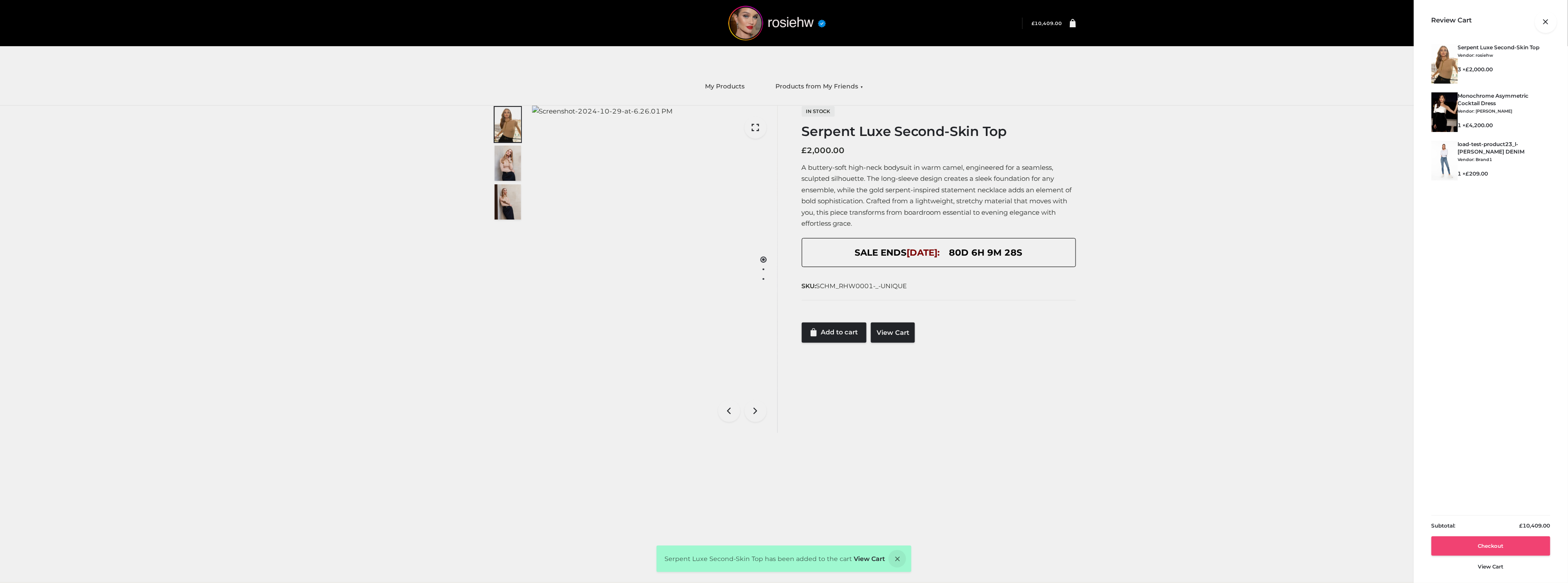
click at [1494, 549] on link "Checkout" at bounding box center [1491, 546] width 119 height 20
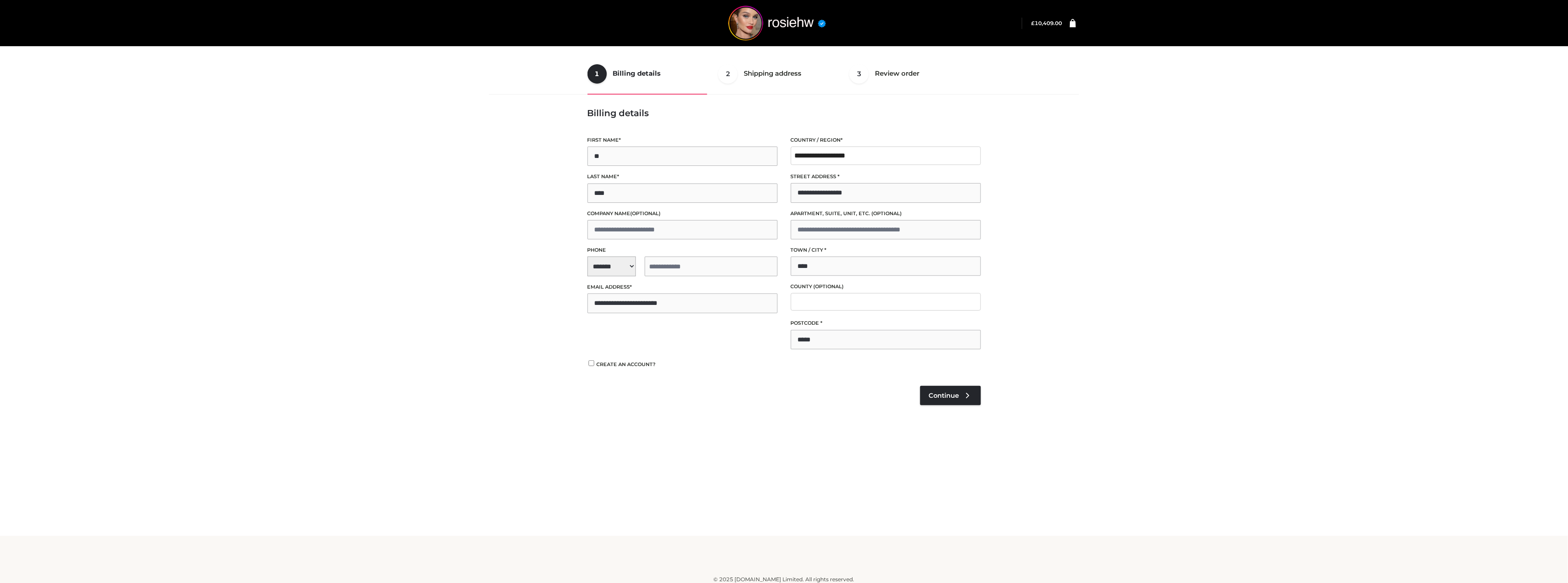
click at [592, 270] on span "**********" at bounding box center [683, 266] width 190 height 20
click at [607, 295] on div "+1 ([GEOGRAPHIC_DATA])" at bounding box center [642, 290] width 109 height 18
select select "**"
click at [673, 268] on input "tel" at bounding box center [711, 266] width 133 height 20
type input "**********"
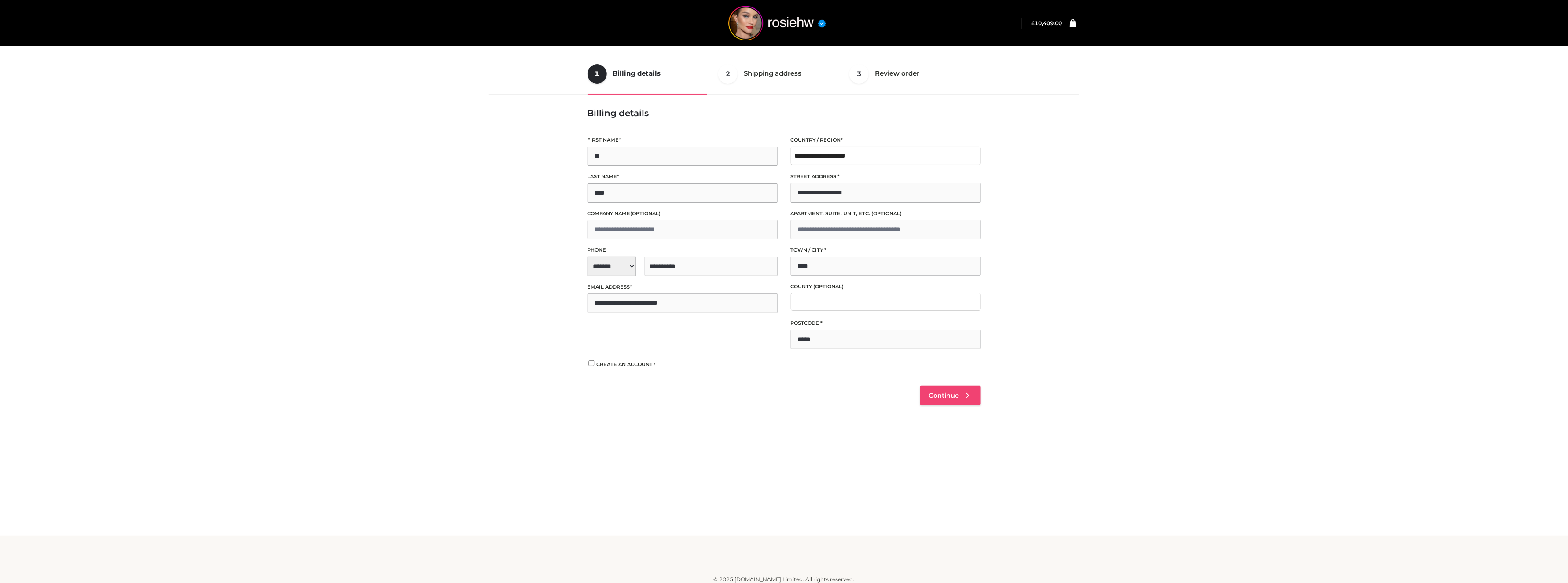
click at [951, 393] on span "Continue" at bounding box center [944, 396] width 31 height 8
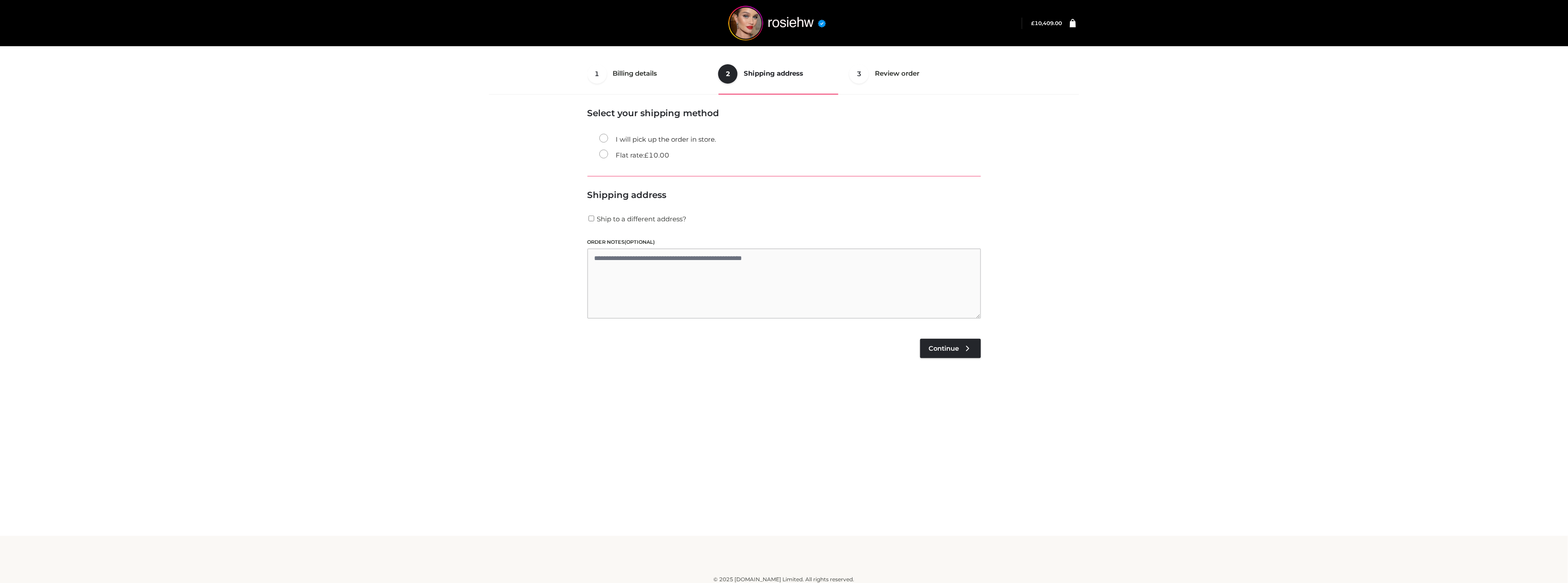
scroll to position [6, 0]
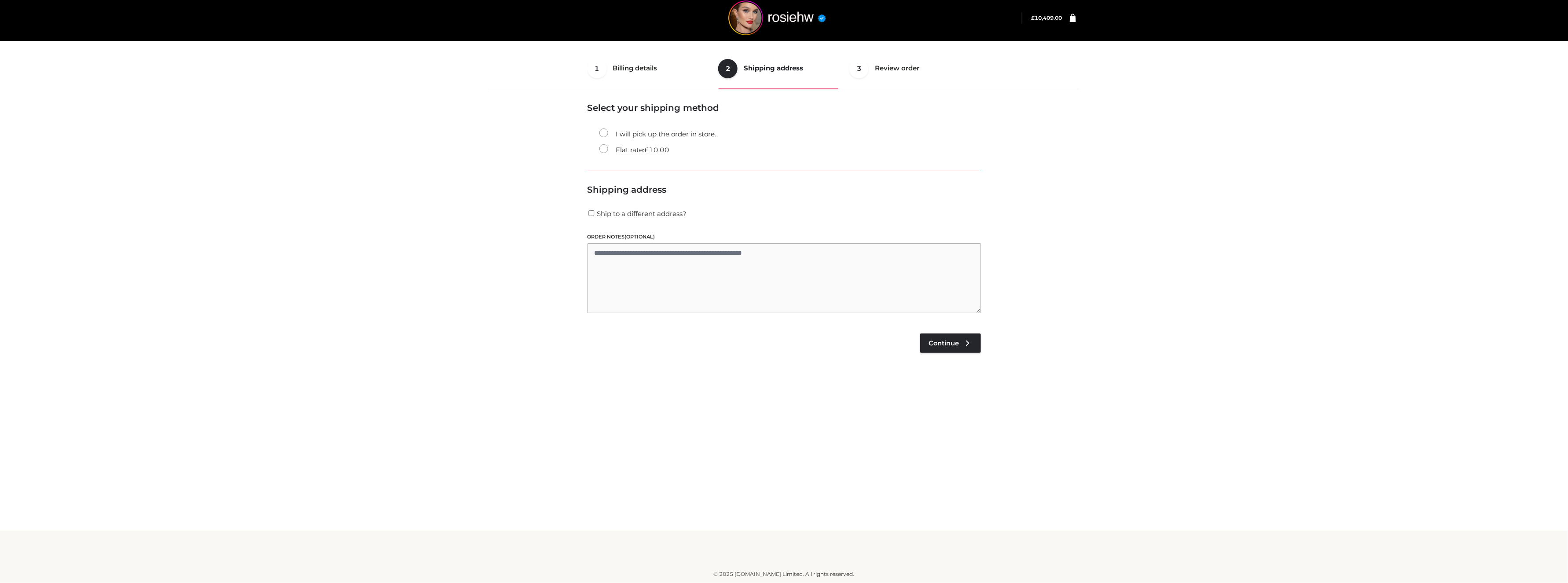
click at [627, 146] on label "Flat rate: £ 10.00" at bounding box center [634, 150] width 70 height 12
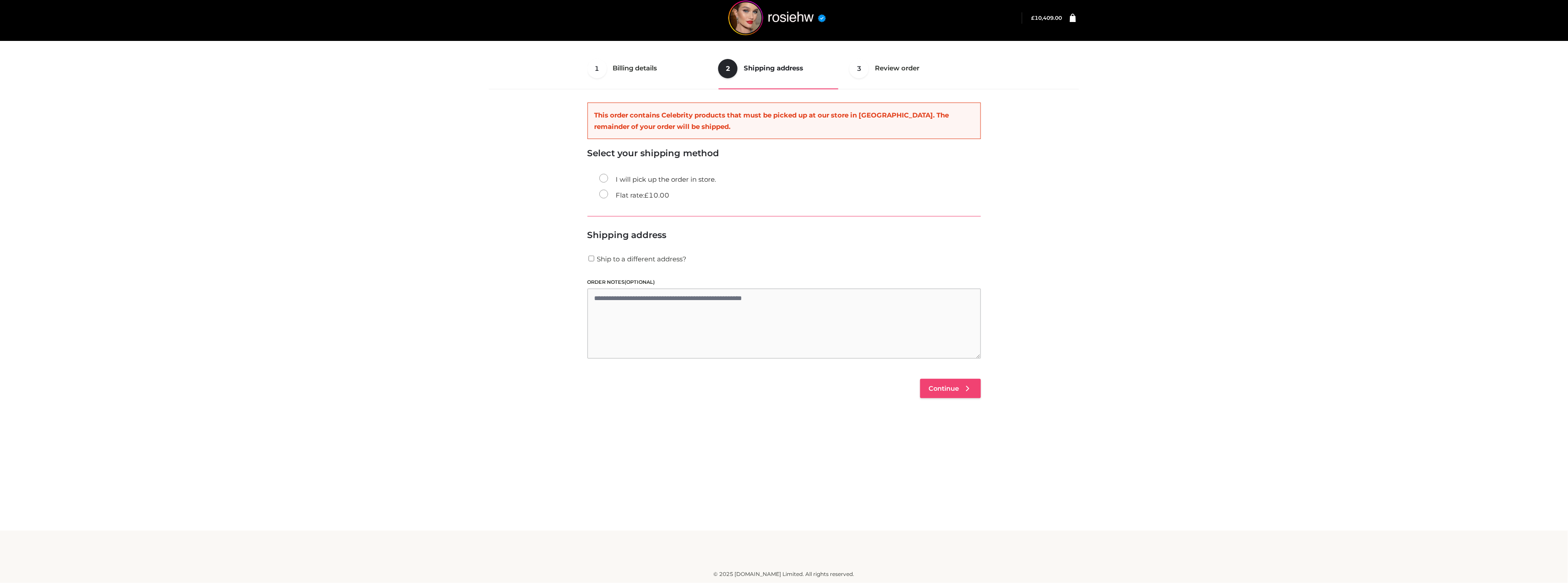
click at [944, 391] on span "Continue" at bounding box center [944, 388] width 31 height 8
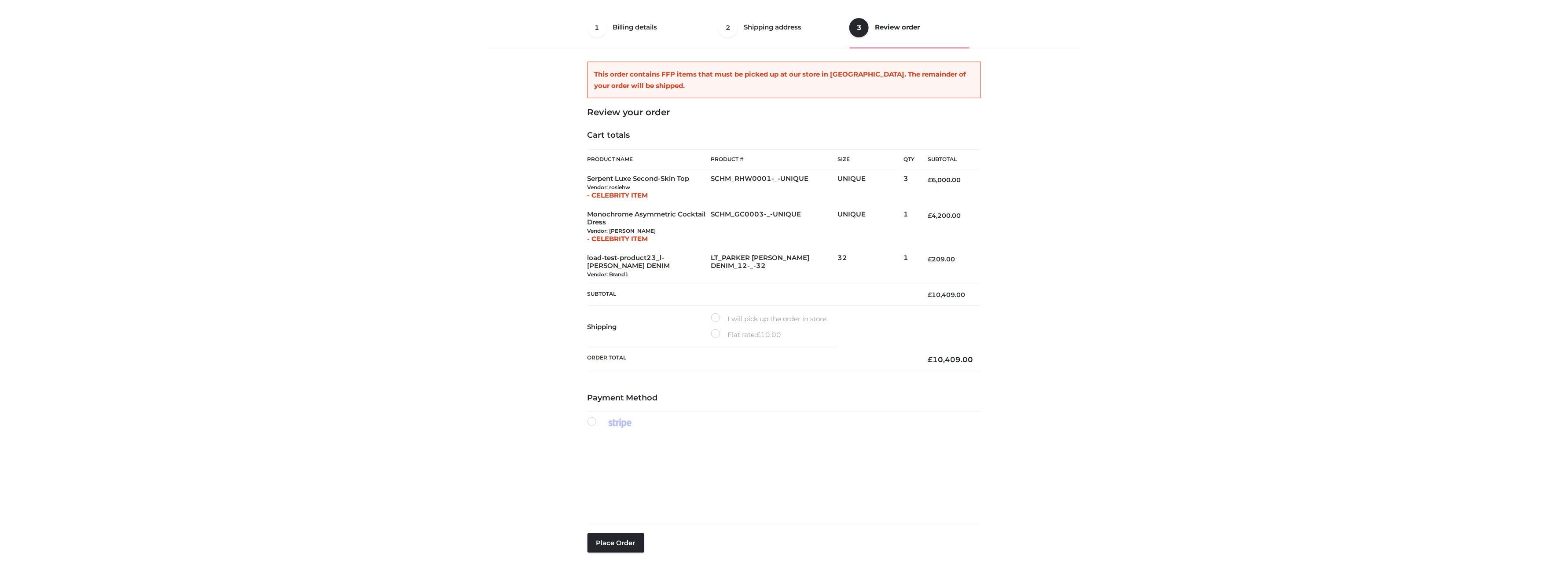
scroll to position [53, 0]
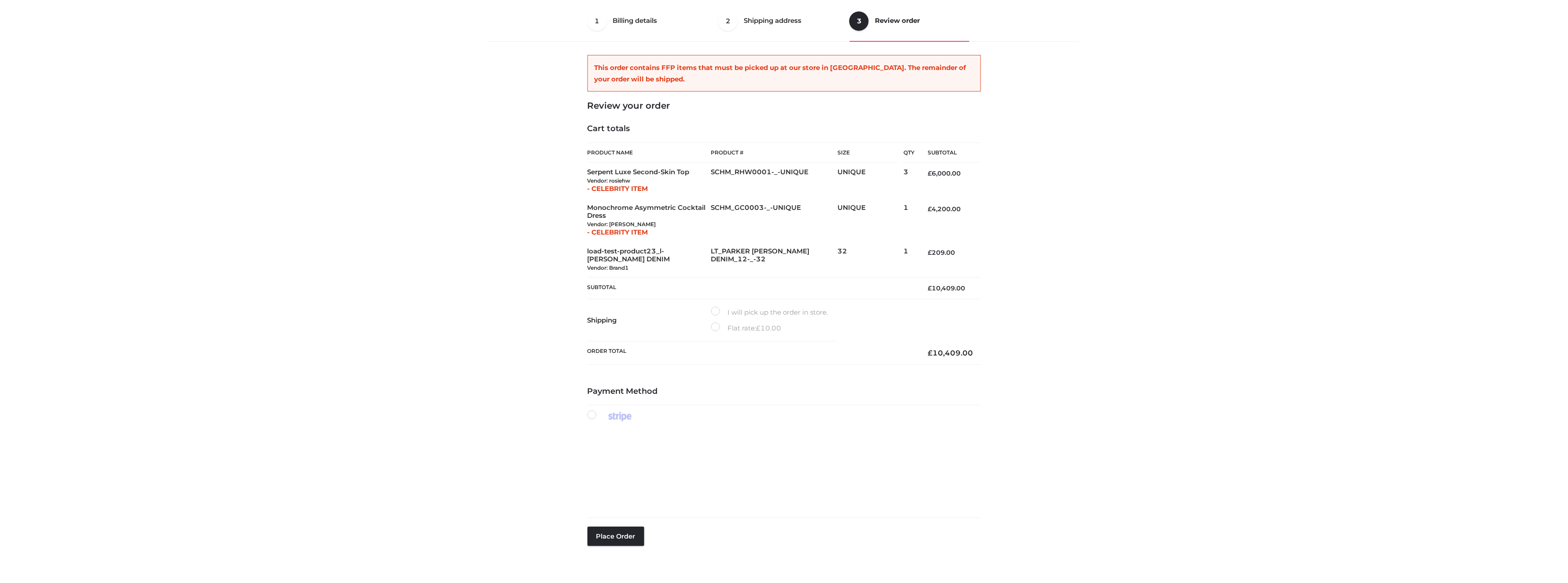
click at [715, 326] on label "Flat rate: £ 10.00" at bounding box center [746, 328] width 70 height 12
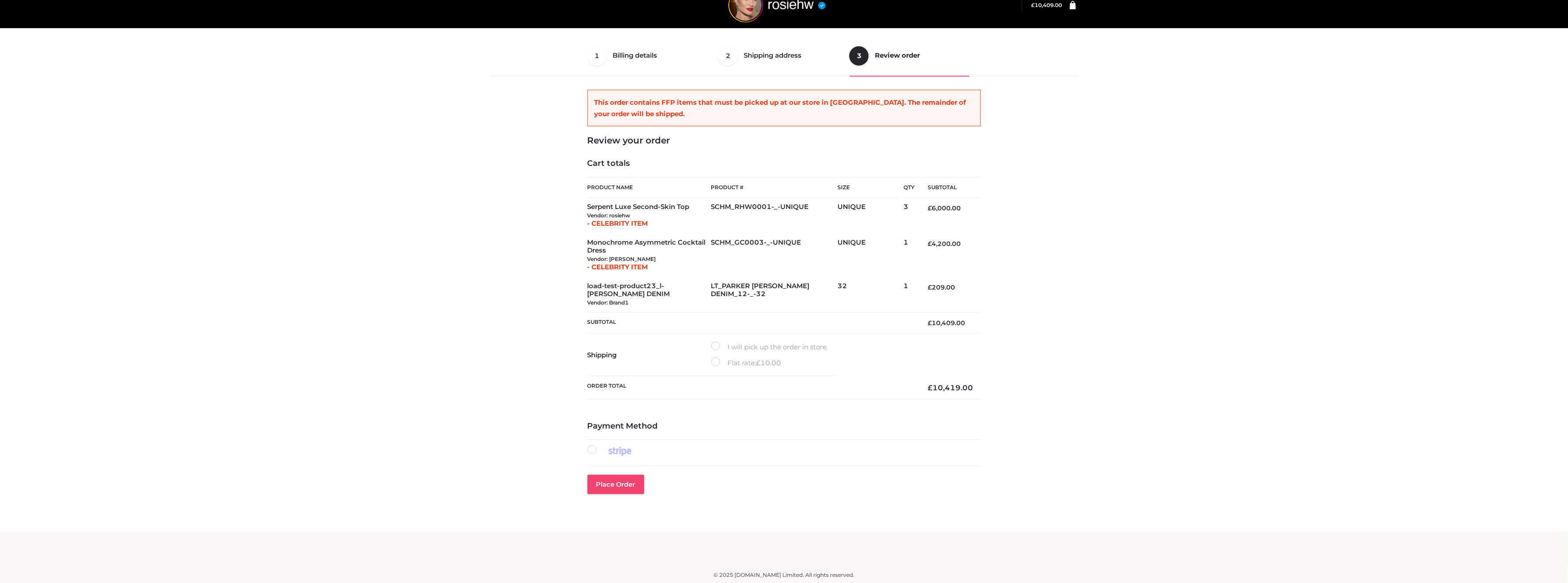
click at [609, 486] on button "Place order" at bounding box center [616, 485] width 57 height 20
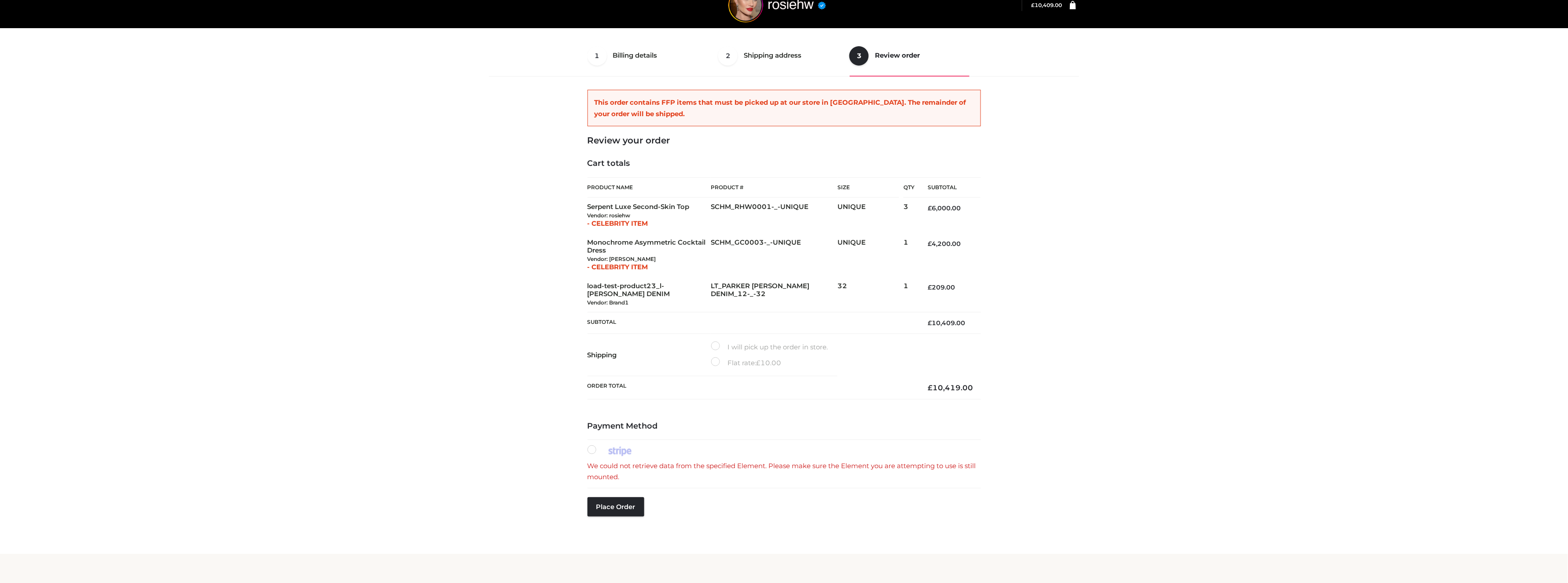
click at [711, 346] on label "I will pick up the order in store." at bounding box center [770, 347] width 117 height 12
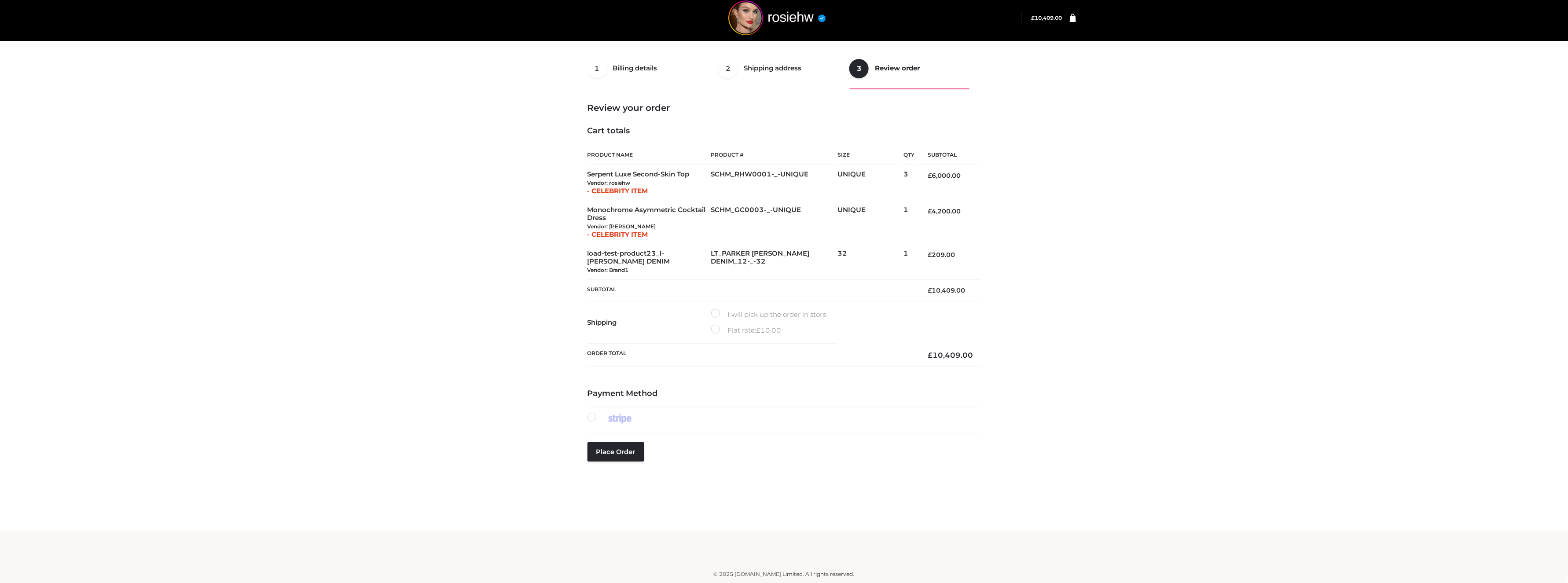
scroll to position [6, 0]
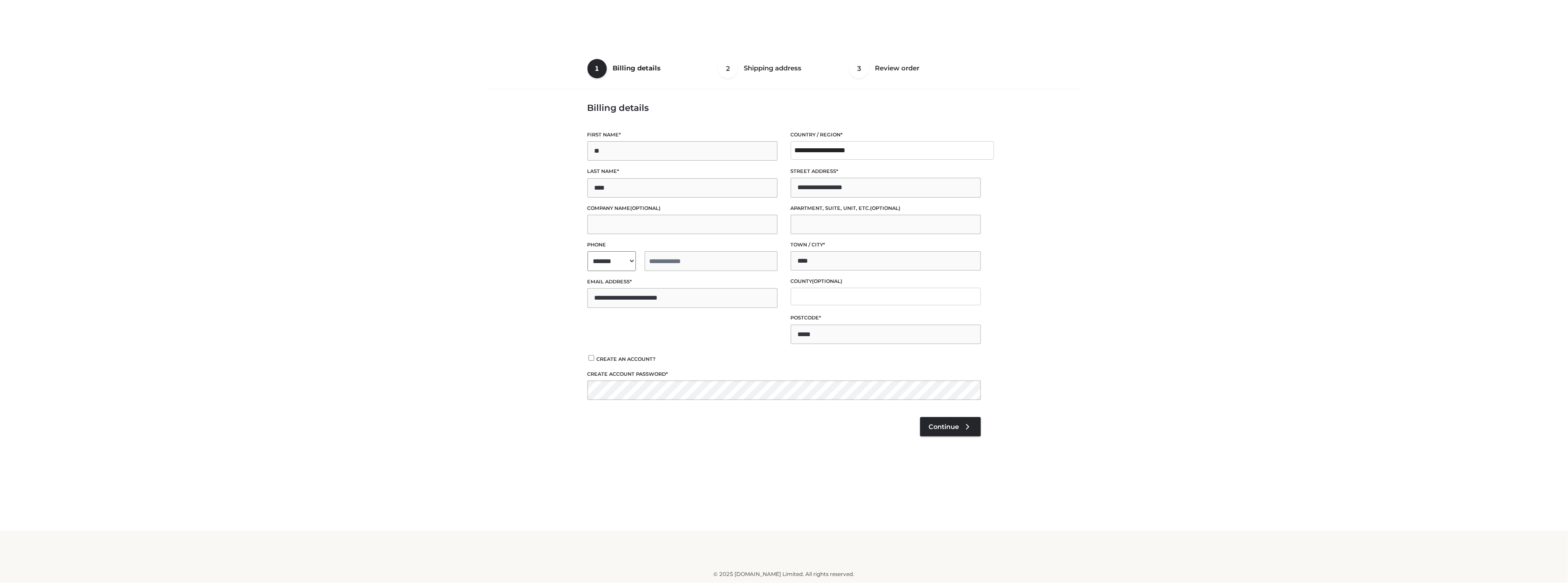
scroll to position [6, 0]
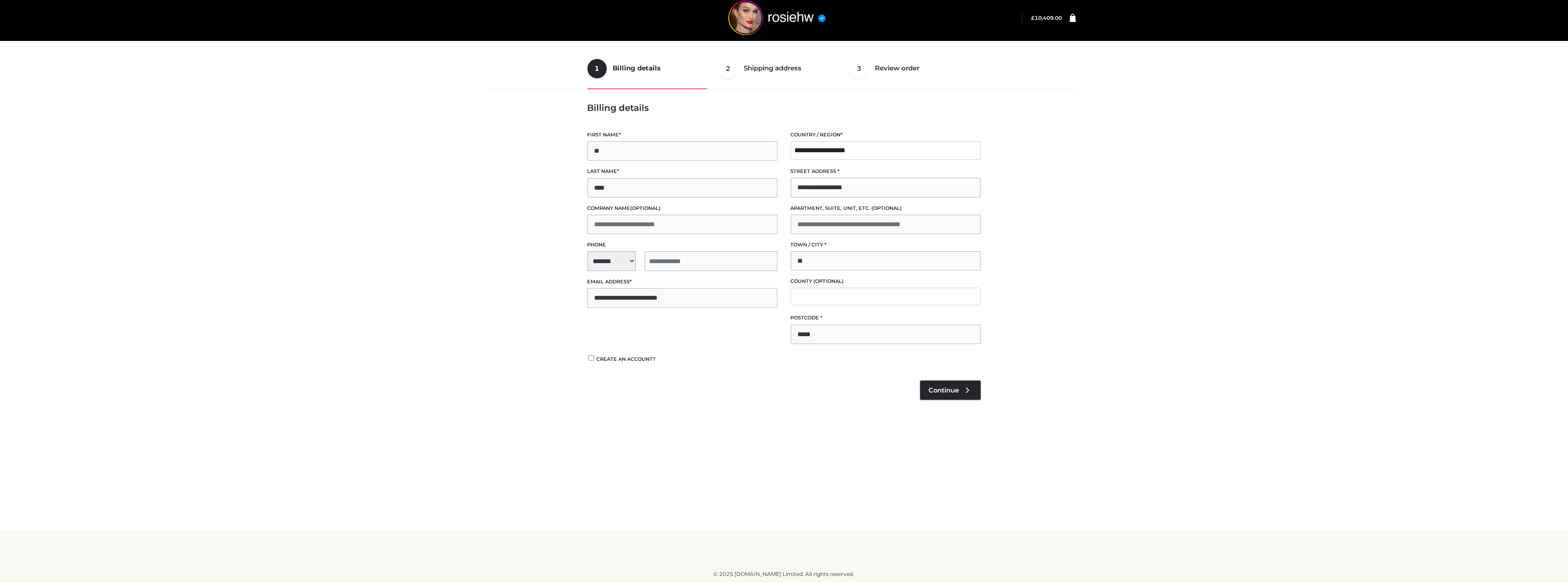
type input "*"
type input "*******"
drag, startPoint x: 825, startPoint y: 333, endPoint x: 750, endPoint y: 345, distance: 76.0
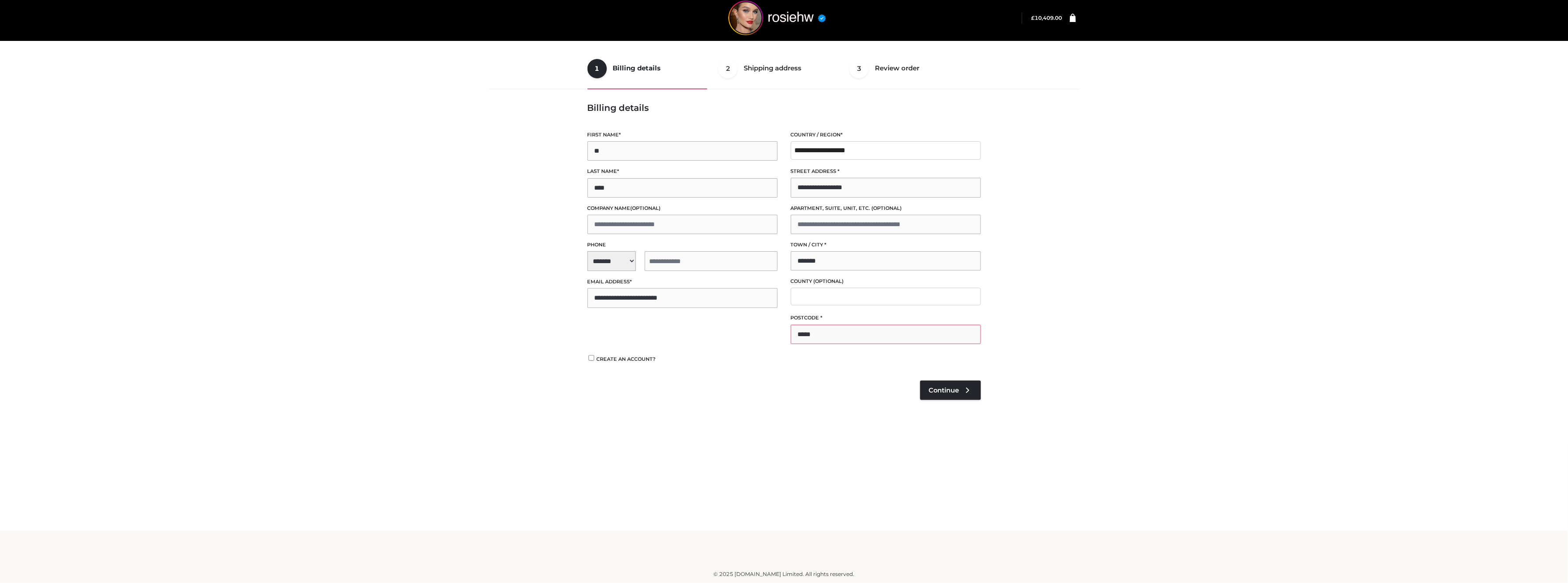
click at [750, 345] on div "**********" at bounding box center [784, 238] width 407 height 225
type input "******"
click at [613, 262] on span "**********" at bounding box center [683, 261] width 190 height 20
click at [606, 287] on div "+1 ([GEOGRAPHIC_DATA])" at bounding box center [642, 285] width 109 height 18
select select "**"
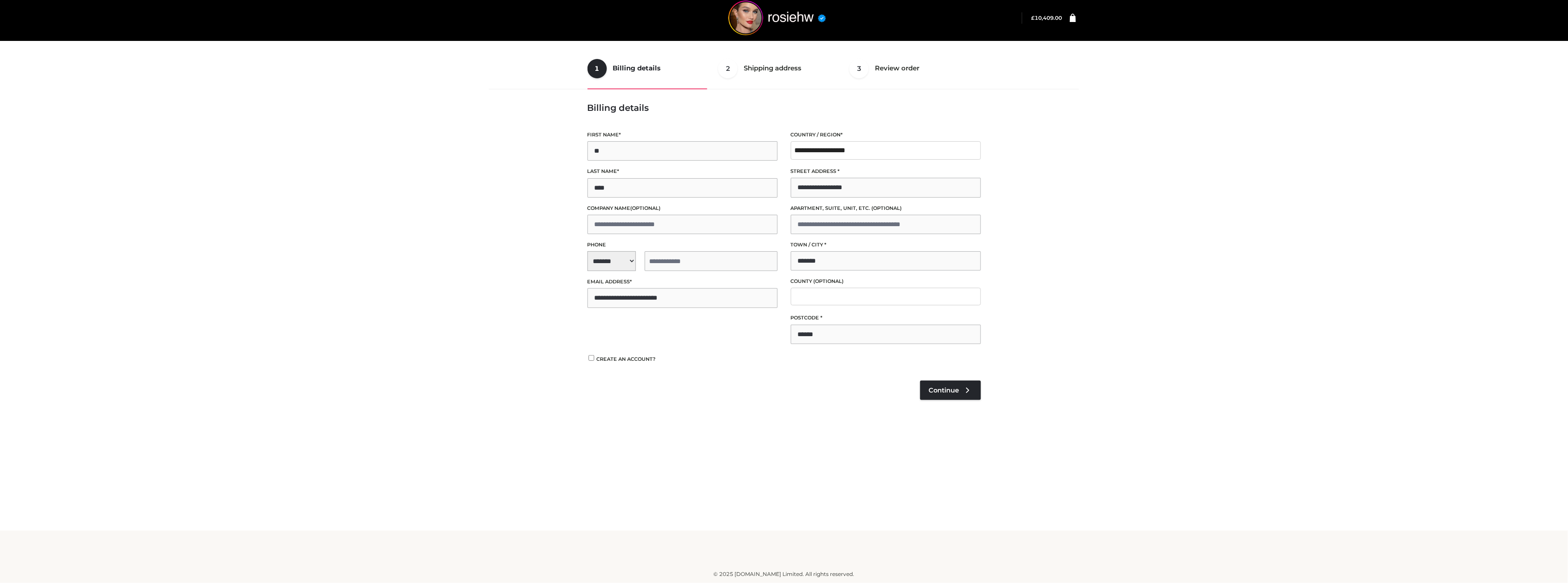
click at [680, 265] on input "tel" at bounding box center [711, 261] width 133 height 20
type input "**********"
click at [932, 389] on span "Continue" at bounding box center [944, 390] width 31 height 8
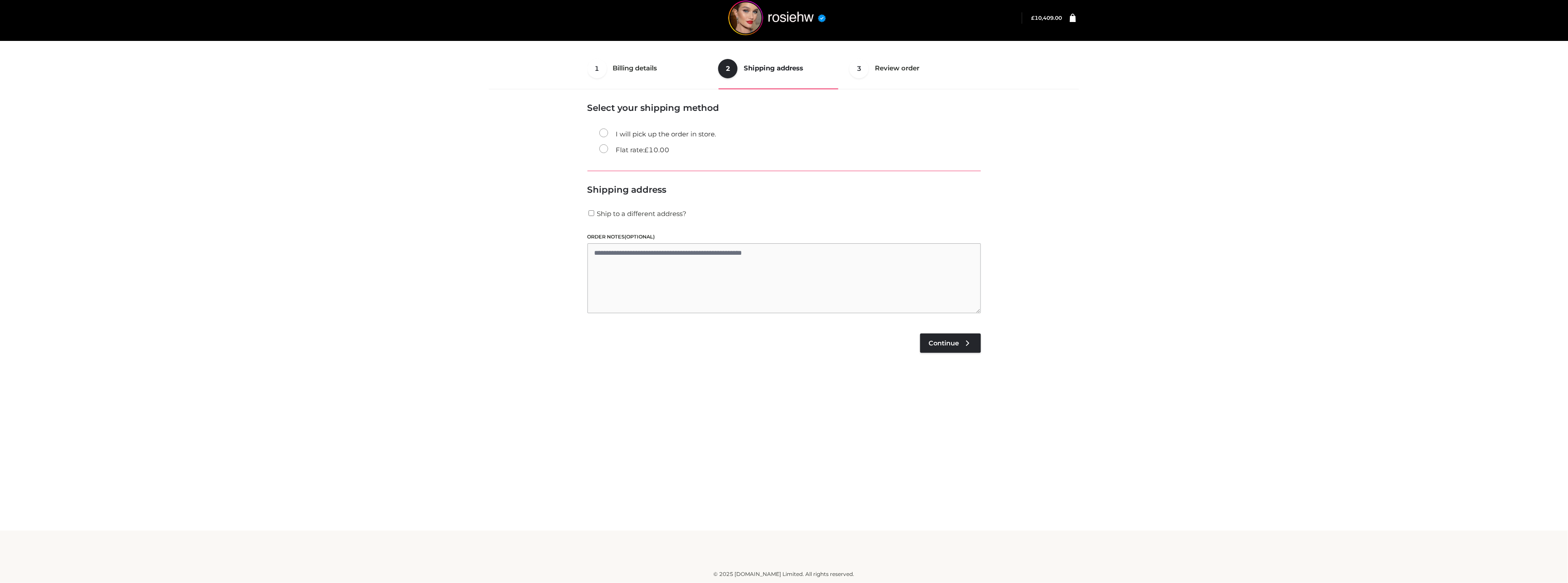
click at [602, 149] on label "Flat rate: £ 10.00" at bounding box center [634, 150] width 70 height 12
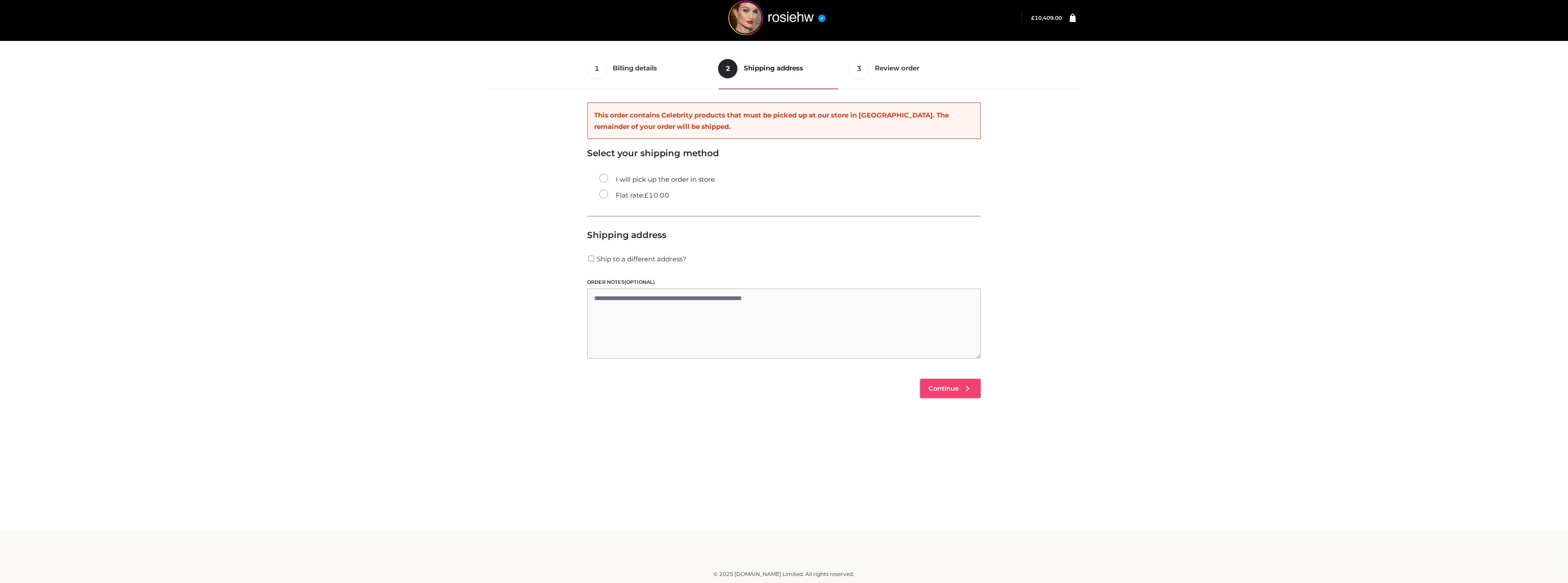
click at [958, 389] on span "Continue" at bounding box center [944, 388] width 31 height 8
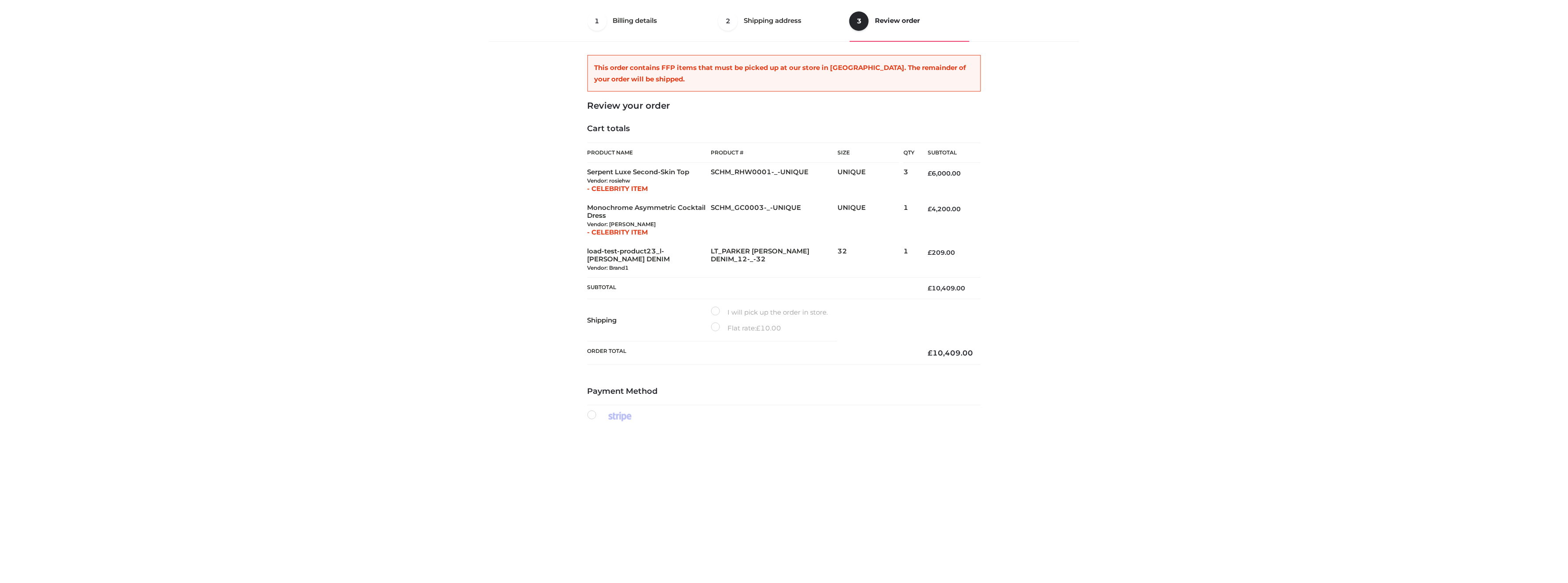
scroll to position [208, 0]
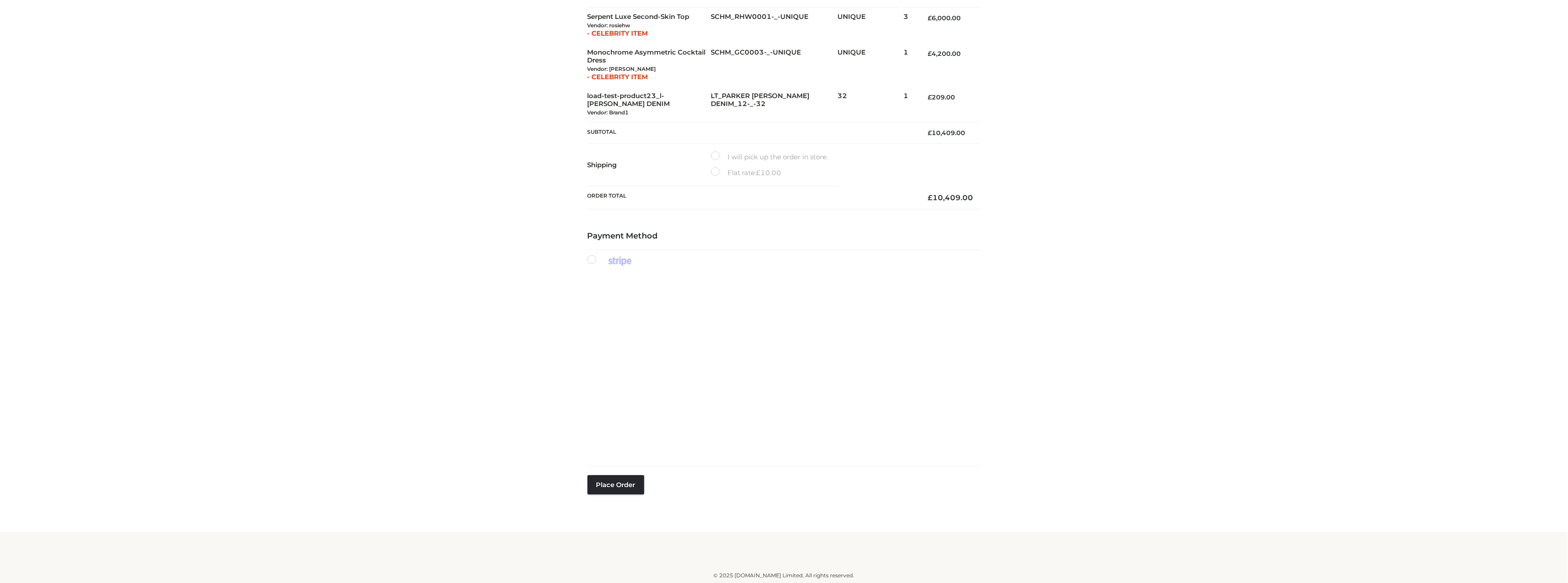
click at [623, 467] on div "Payment Method Place order" at bounding box center [784, 380] width 394 height 296
click at [626, 486] on button "Place order" at bounding box center [616, 485] width 57 height 20
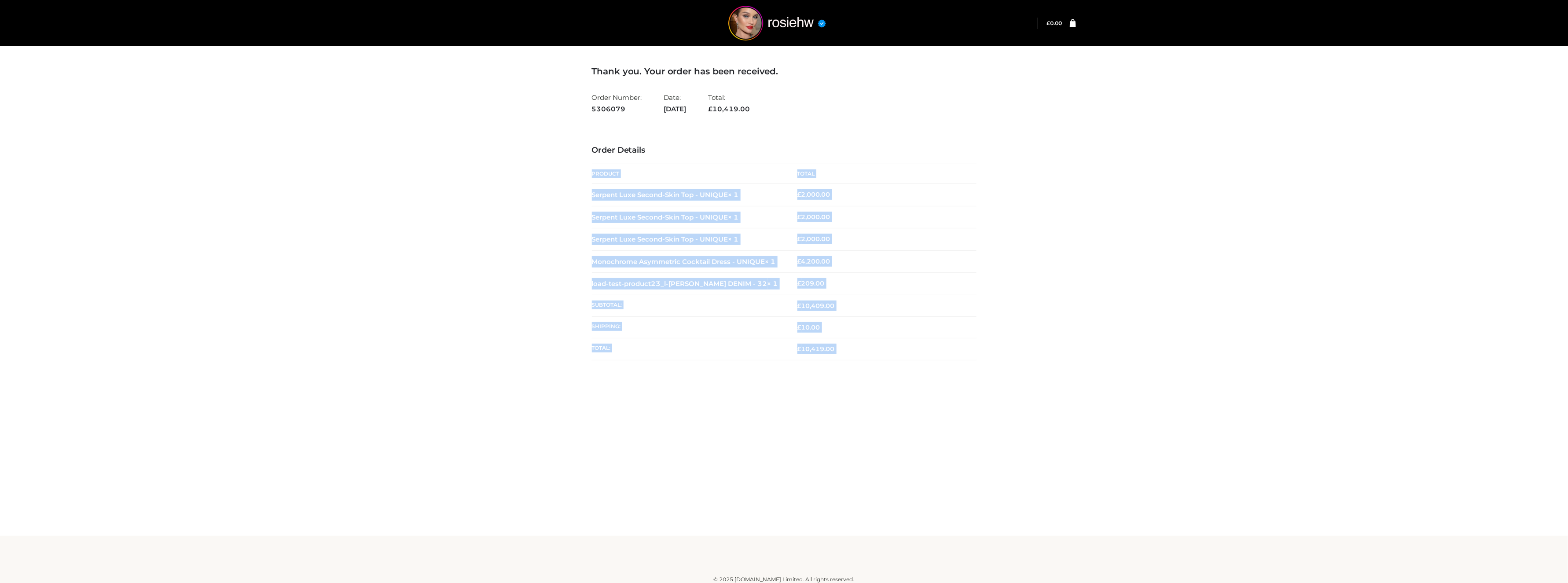
drag, startPoint x: 578, startPoint y: 401, endPoint x: 890, endPoint y: 391, distance: 312.2
click at [890, 391] on div "Thank you. Your order has been received. Order Number: 5306079 Date: [DATE] Tot…" at bounding box center [784, 268] width 1568 height 536
click at [645, 497] on div "Thank you. Your order has been received. Order Number: 5306079 Date: [DATE] Tot…" at bounding box center [784, 268] width 1568 height 536
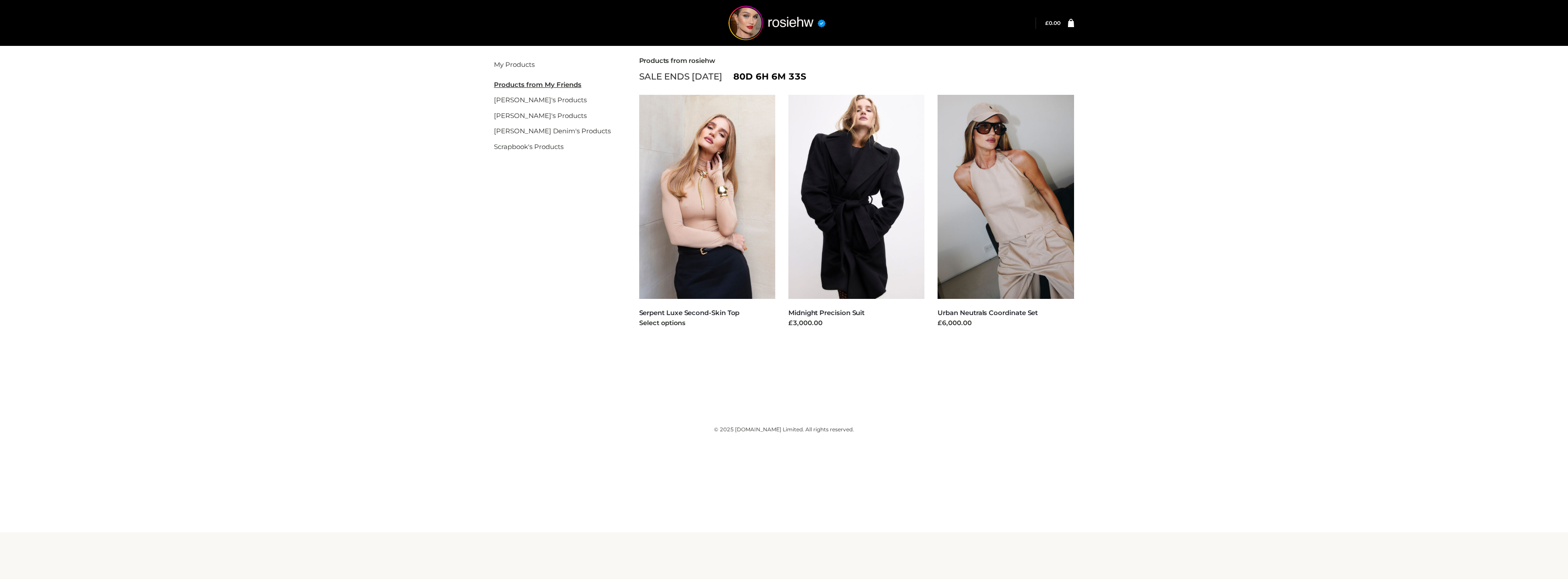
click at [723, 231] on img at bounding box center [707, 197] width 136 height 204
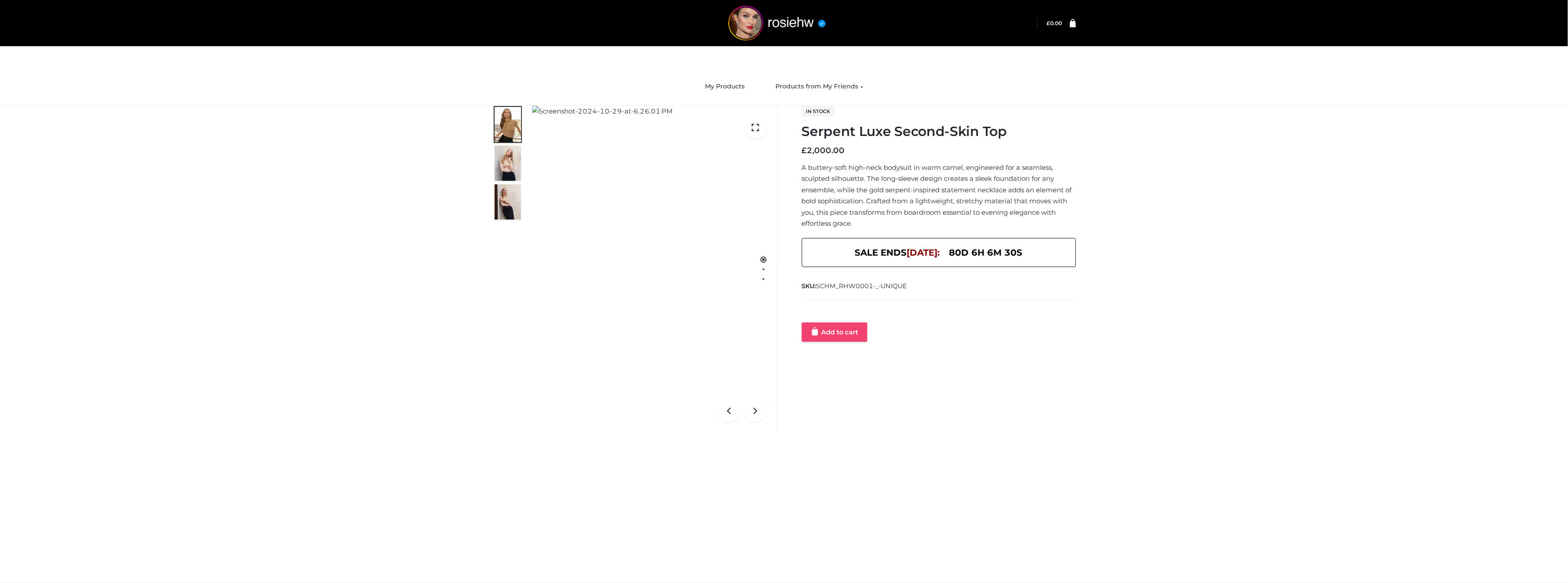
click at [844, 332] on link "Add to cart" at bounding box center [835, 333] width 66 height 20
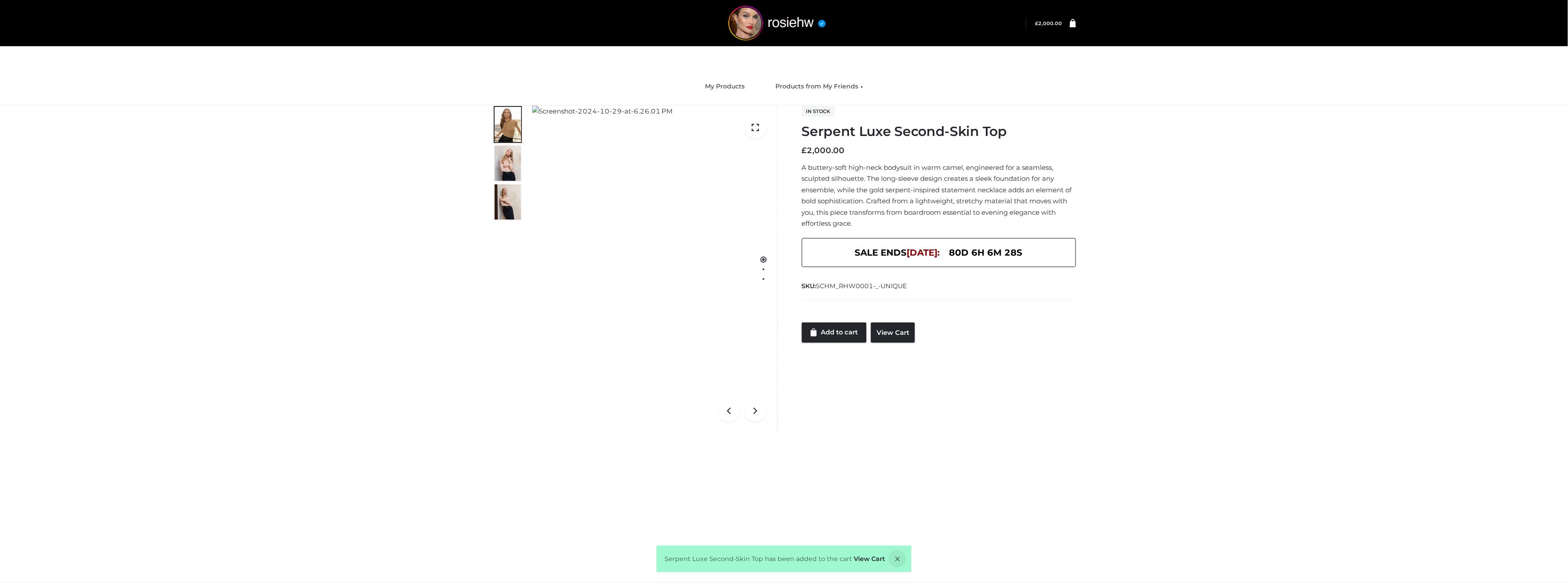
click at [1072, 24] on icon at bounding box center [1073, 23] width 6 height 9
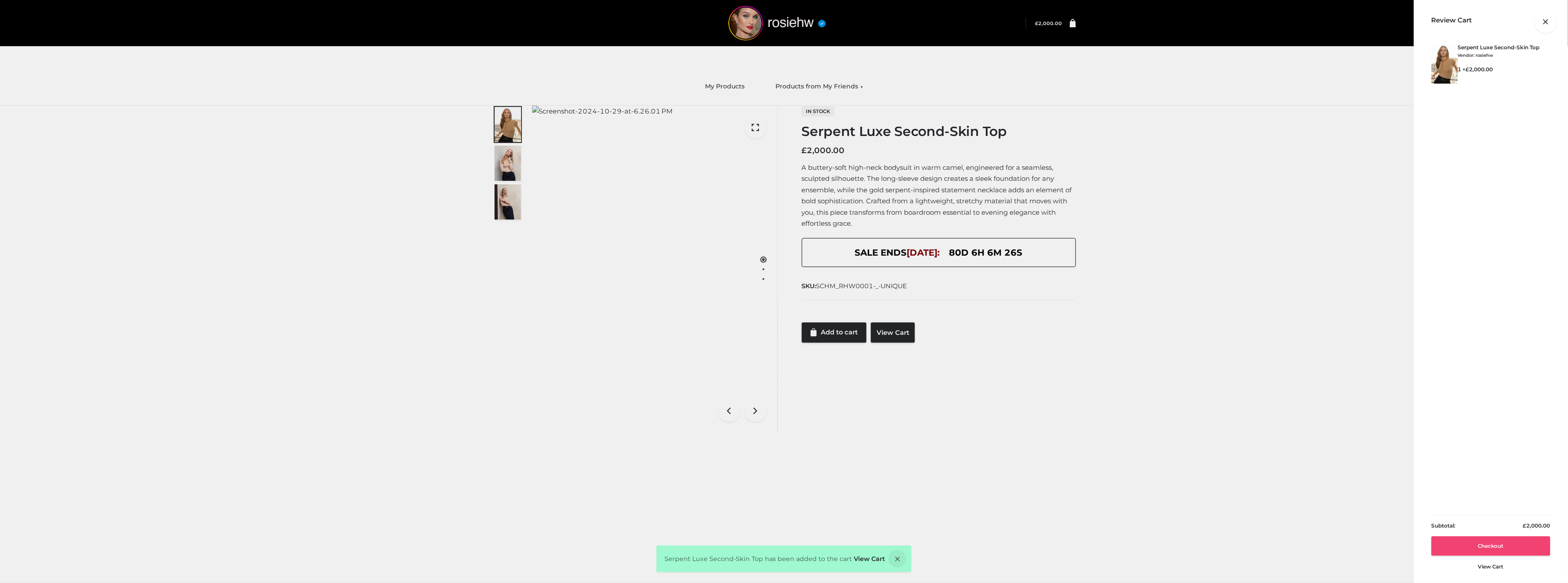
click at [1496, 543] on link "Checkout" at bounding box center [1491, 546] width 119 height 20
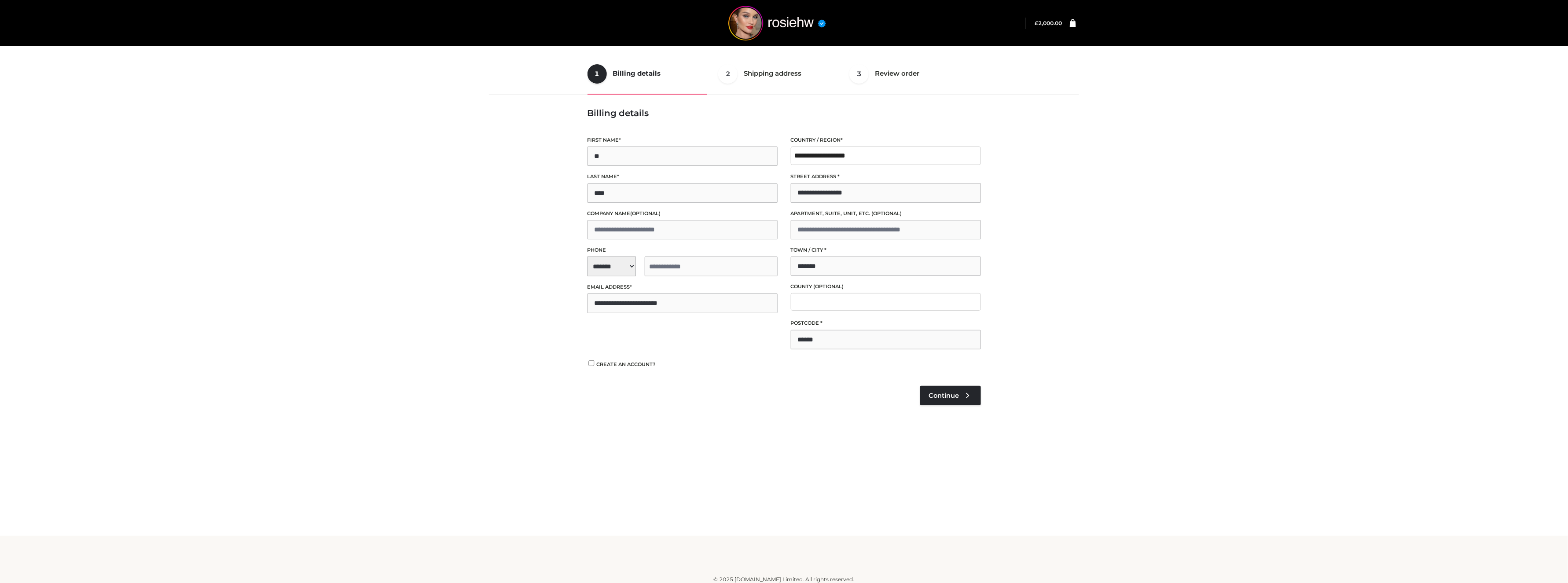
click at [614, 274] on span "**********" at bounding box center [683, 266] width 190 height 20
click at [621, 290] on div "+1 ([GEOGRAPHIC_DATA])" at bounding box center [642, 290] width 109 height 18
select select "**"
click at [680, 268] on input "tel" at bounding box center [711, 266] width 133 height 20
type input "**********"
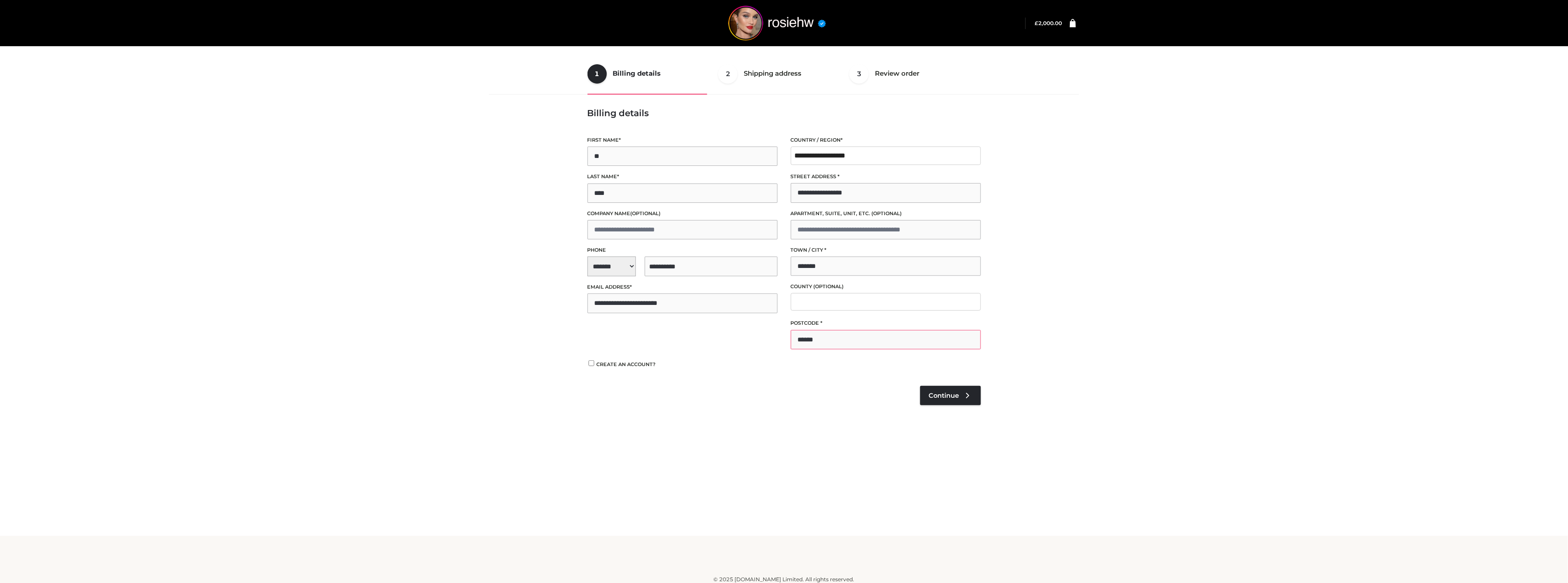
click at [846, 344] on input "******" at bounding box center [886, 340] width 190 height 20
type input "*"
type input "******"
click at [955, 394] on span "Continue" at bounding box center [944, 396] width 31 height 8
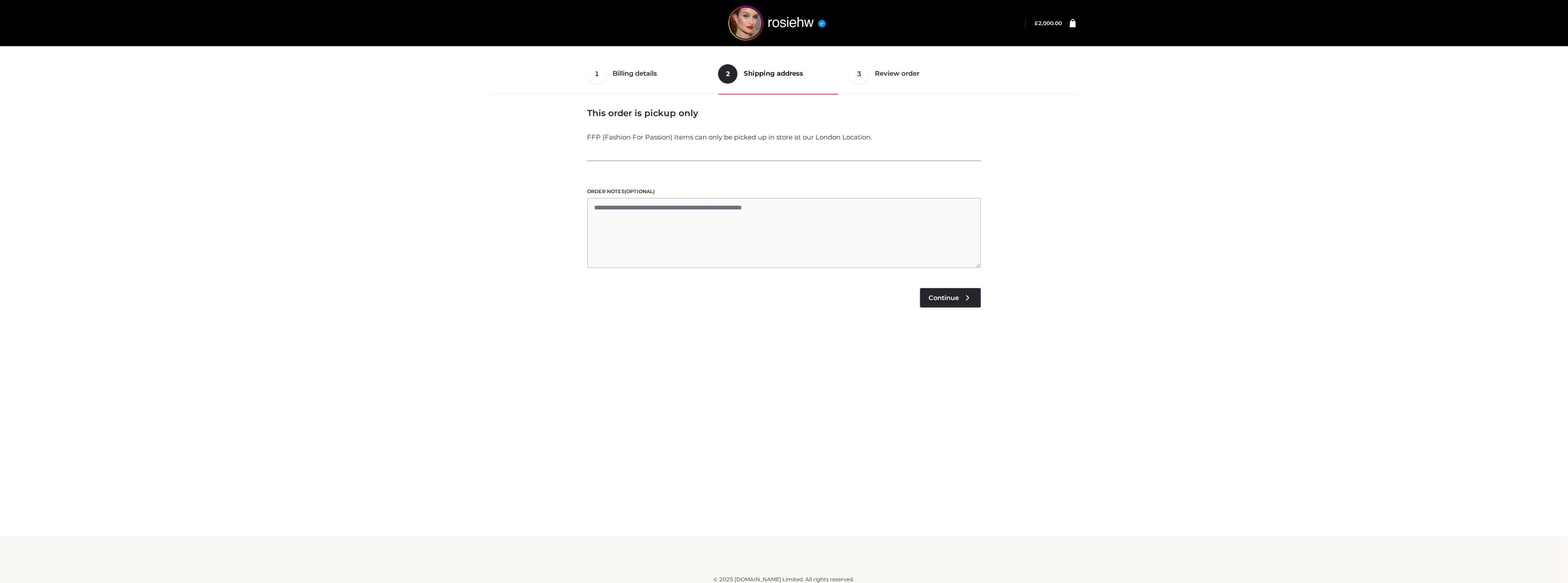
scroll to position [6, 0]
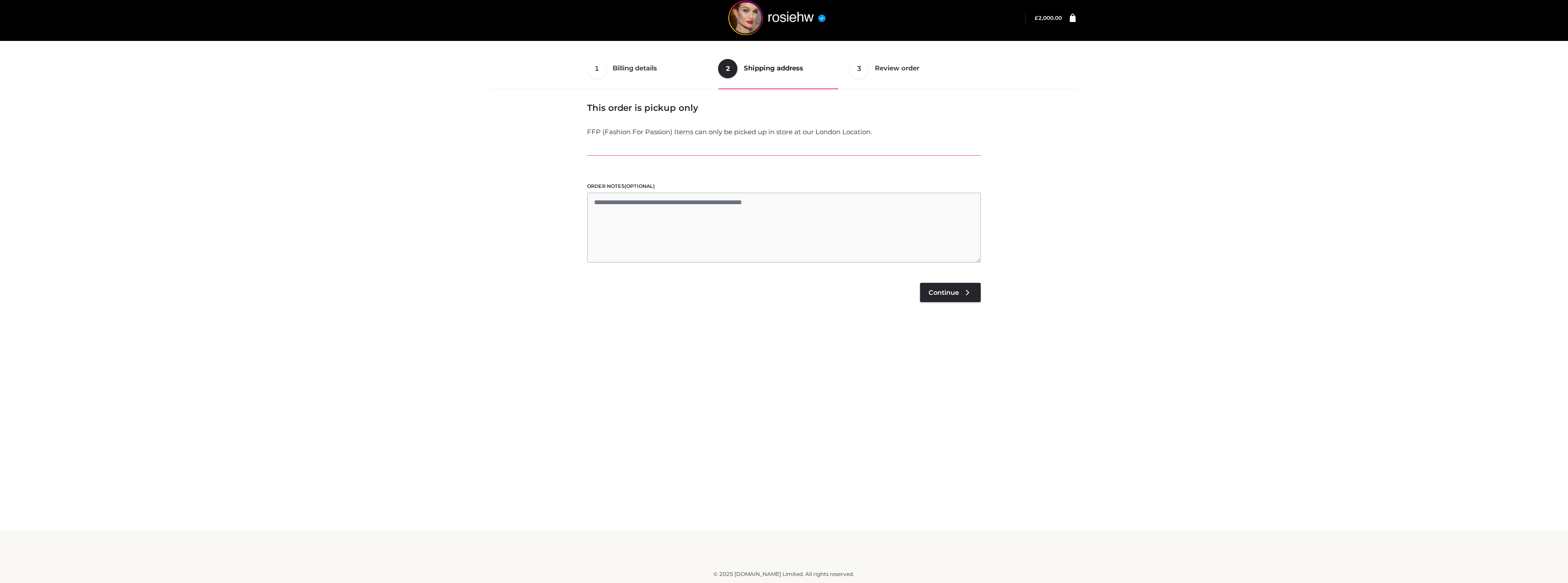
click at [969, 304] on div "Review your order Cart totals Product Name Product # Size Qty Subtotal Serpent …" at bounding box center [784, 325] width 394 height 358
click at [958, 292] on span "Continue" at bounding box center [944, 293] width 31 height 8
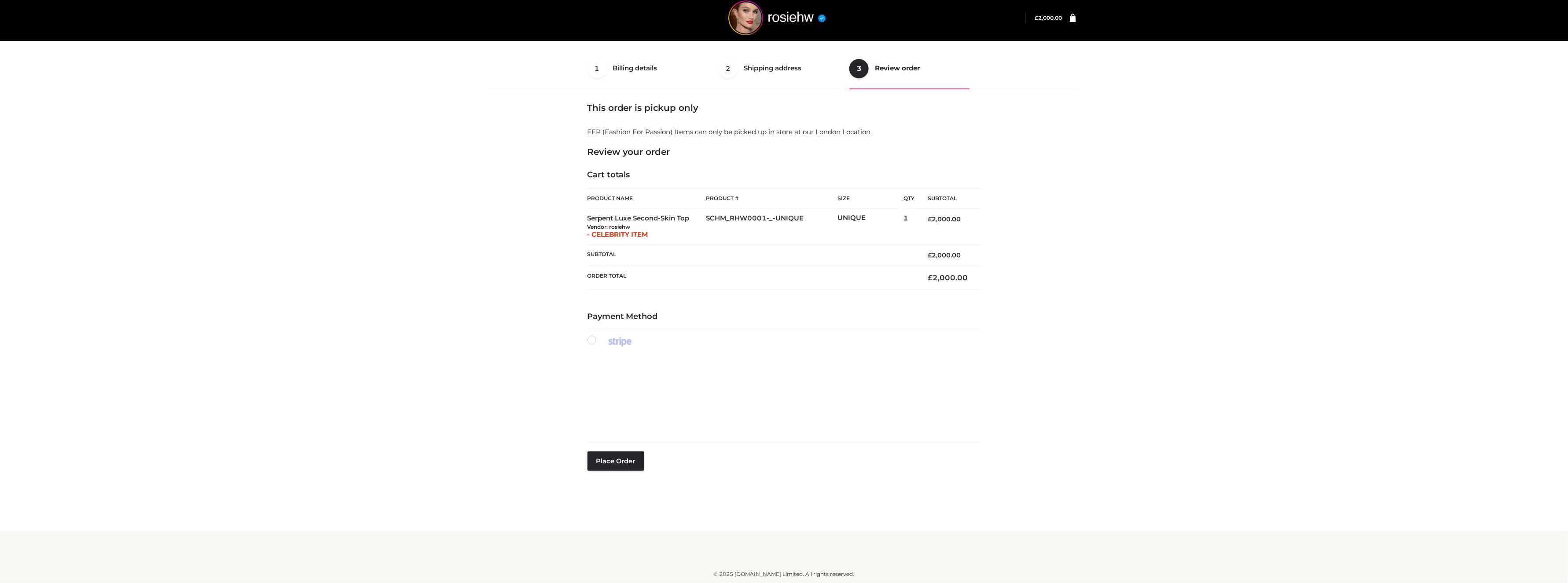
click at [713, 454] on div "Payment Method Place order" at bounding box center [784, 408] width 394 height 192
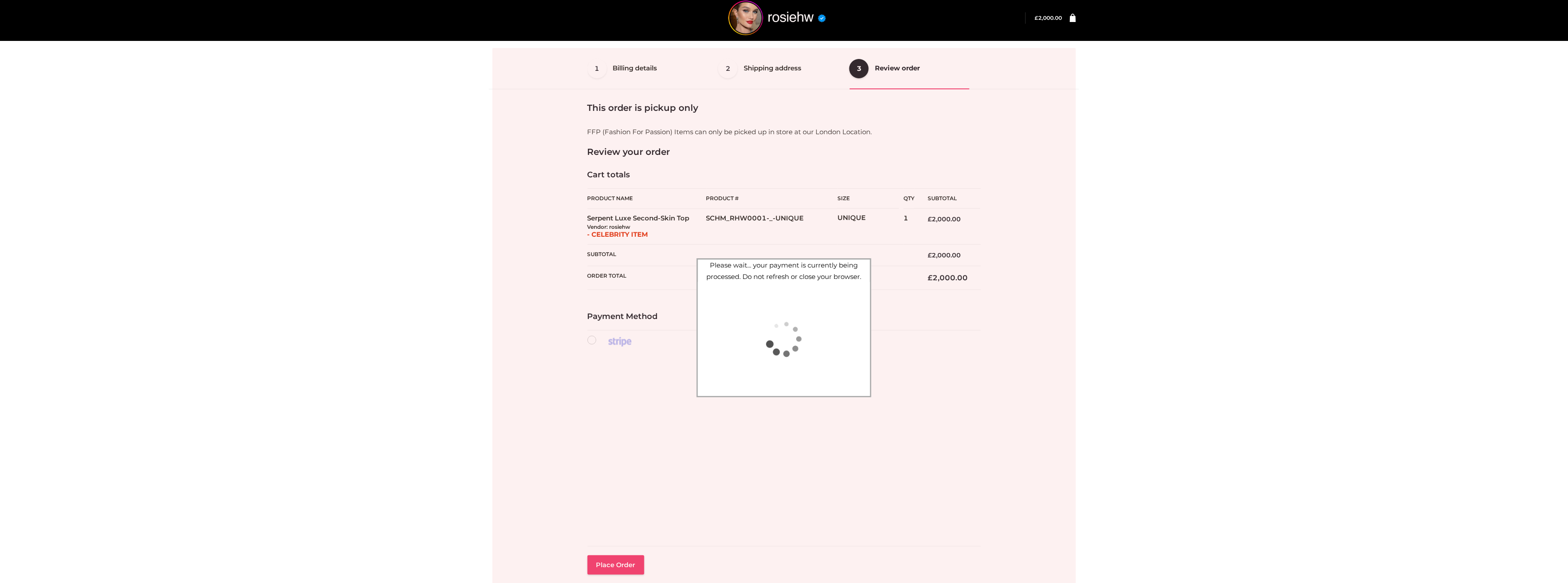
click at [620, 567] on div at bounding box center [784, 328] width 583 height 560
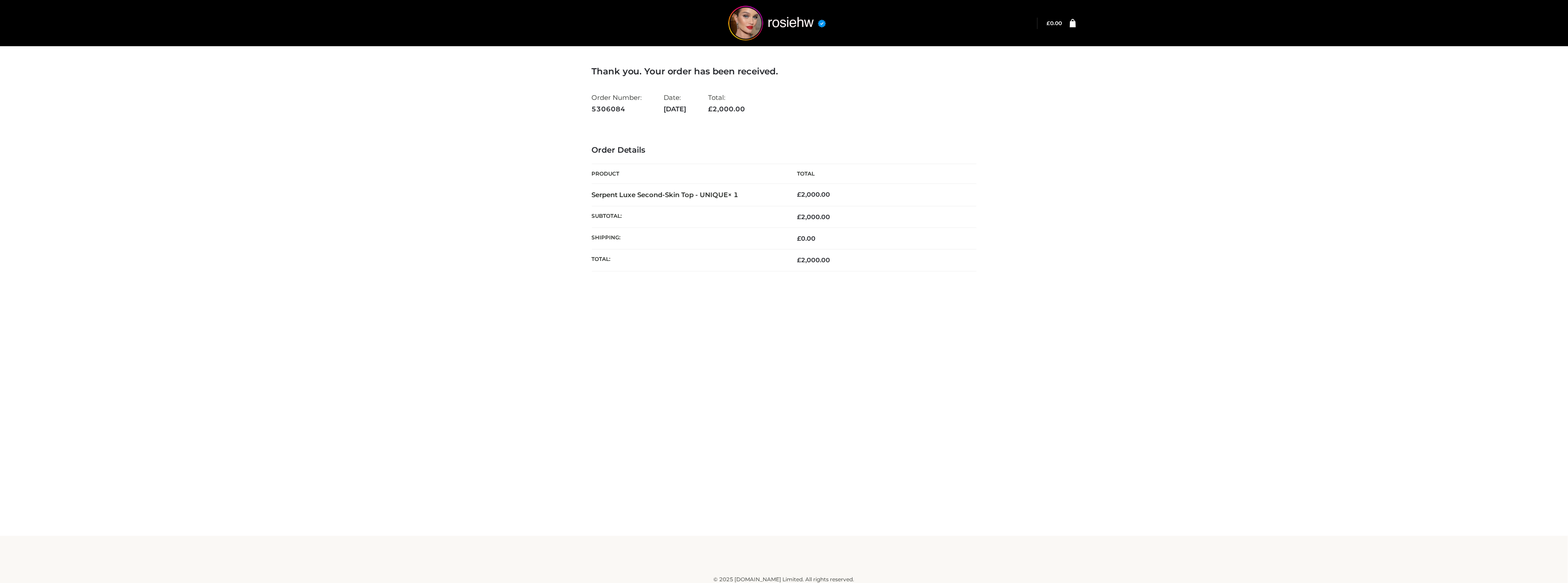
click at [1091, 291] on div "Thank you. Your order has been received. Order Number: 5306084 Date: September …" at bounding box center [784, 268] width 1568 height 536
click at [1314, 119] on div "Thank you. Your order has been received. Order Number: 5306084 Date: September …" at bounding box center [784, 268] width 1568 height 536
click at [1229, 201] on div "Thank you. Your order has been received. Order Number: 5306084 Date: September …" at bounding box center [784, 268] width 1568 height 536
click at [1210, 269] on div "Thank you. Your order has been received. Order Number: 5306084 Date: September …" at bounding box center [784, 268] width 1568 height 536
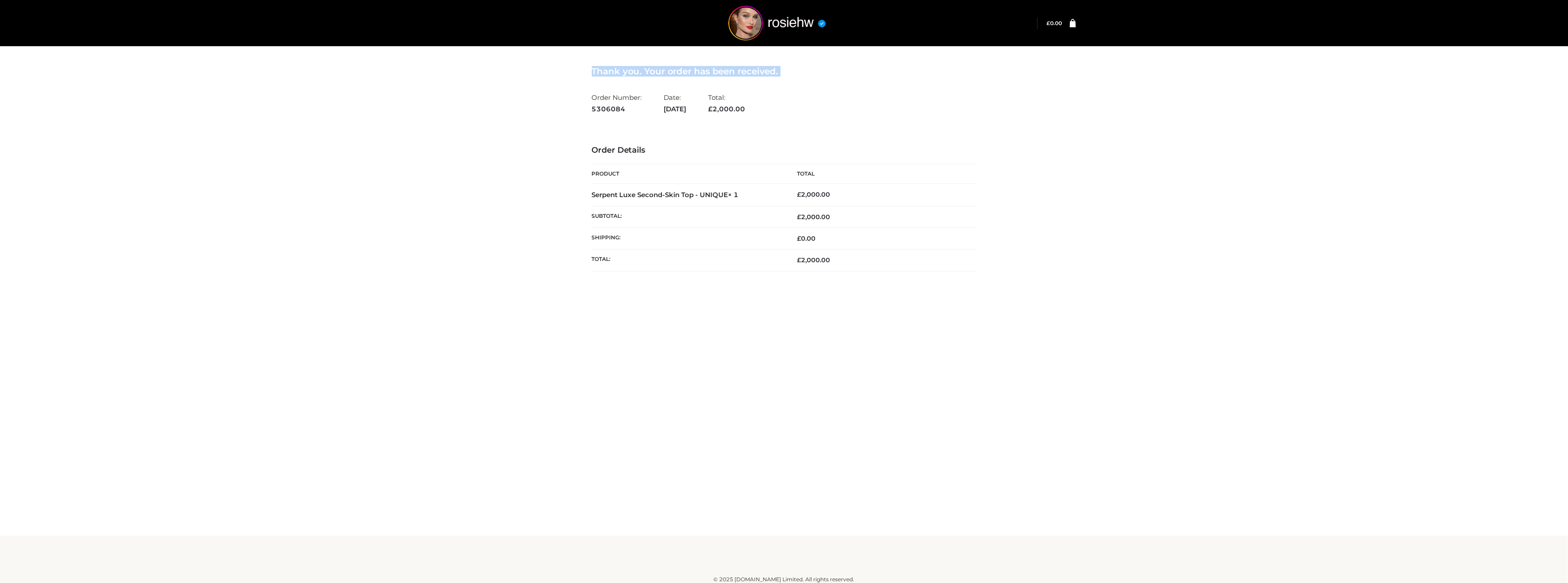
drag, startPoint x: 1210, startPoint y: 269, endPoint x: 1115, endPoint y: 329, distance: 112.4
click at [1115, 329] on div "Thank you. Your order has been received. Order Number: 5306084 Date: September …" at bounding box center [784, 268] width 1568 height 536
click at [1087, 353] on div "Thank you. Your order has been received. Order Number: 5306084 Date: September …" at bounding box center [784, 268] width 1568 height 536
click at [1087, 355] on div "Thank you. Your order has been received. Order Number: 5306084 Date: September …" at bounding box center [784, 268] width 1568 height 536
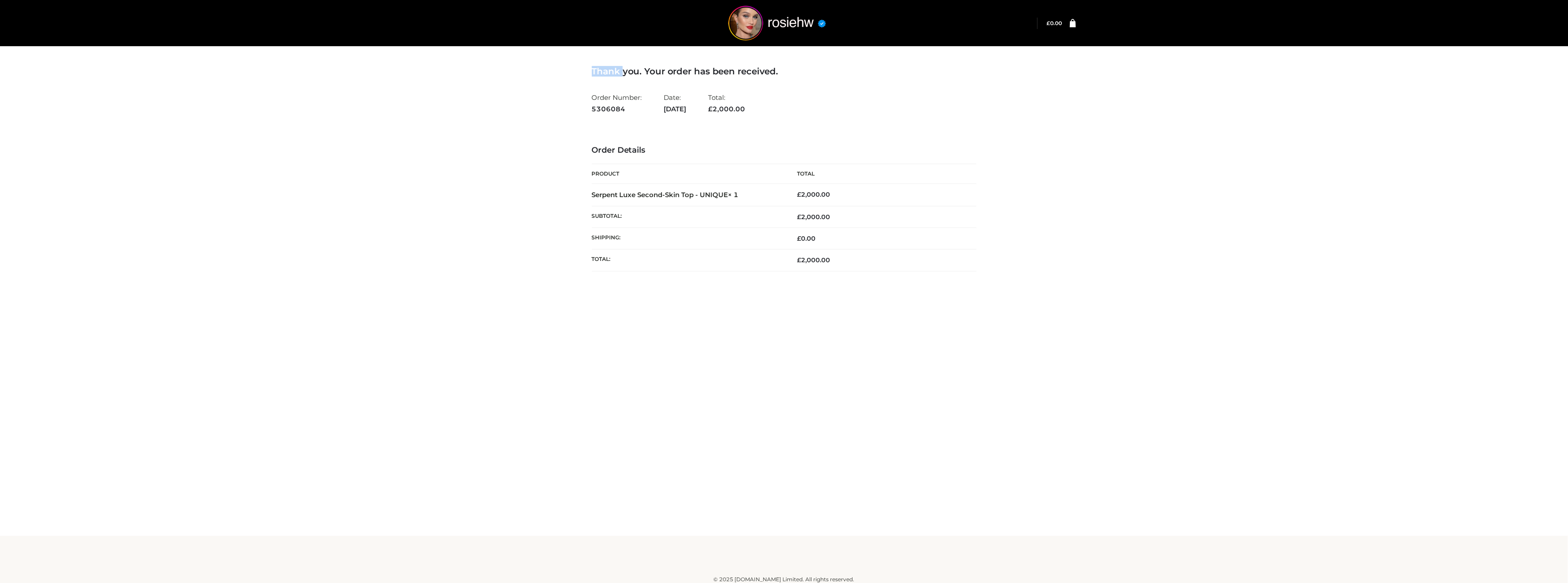
click at [1087, 355] on div "Thank you. Your order has been received. Order Number: 5306084 Date: September …" at bounding box center [784, 268] width 1568 height 536
click at [1108, 336] on div "Thank you. Your order has been received. Order Number: 5306084 Date: September …" at bounding box center [784, 268] width 1568 height 536
click at [1109, 337] on div "Thank you. Your order has been received. Order Number: 5306084 Date: September …" at bounding box center [784, 268] width 1568 height 536
click at [1417, 378] on div "Thank you. Your order has been received. Order Number: 5306084 Date: September …" at bounding box center [784, 268] width 1568 height 536
